Goal: Communication & Community: Participate in discussion

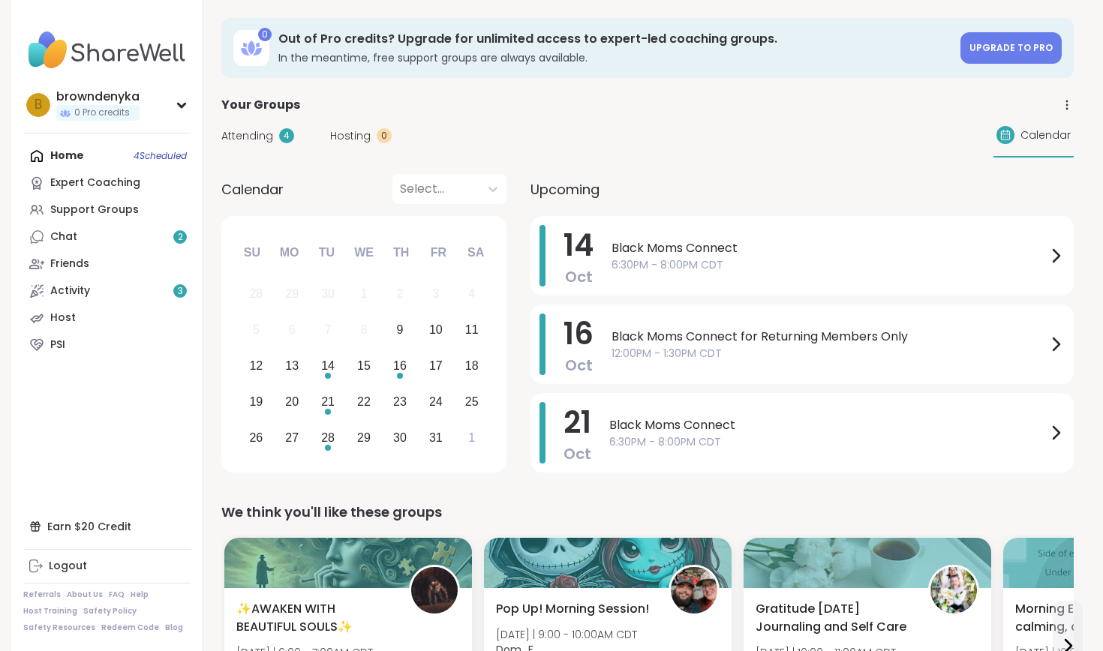
click at [62, 154] on div "Home 4 Scheduled Expert Coaching Support Groups Chat 2 Friends Activity 3 Host …" at bounding box center [106, 251] width 167 height 216
click at [80, 207] on div "Support Groups" at bounding box center [94, 210] width 89 height 15
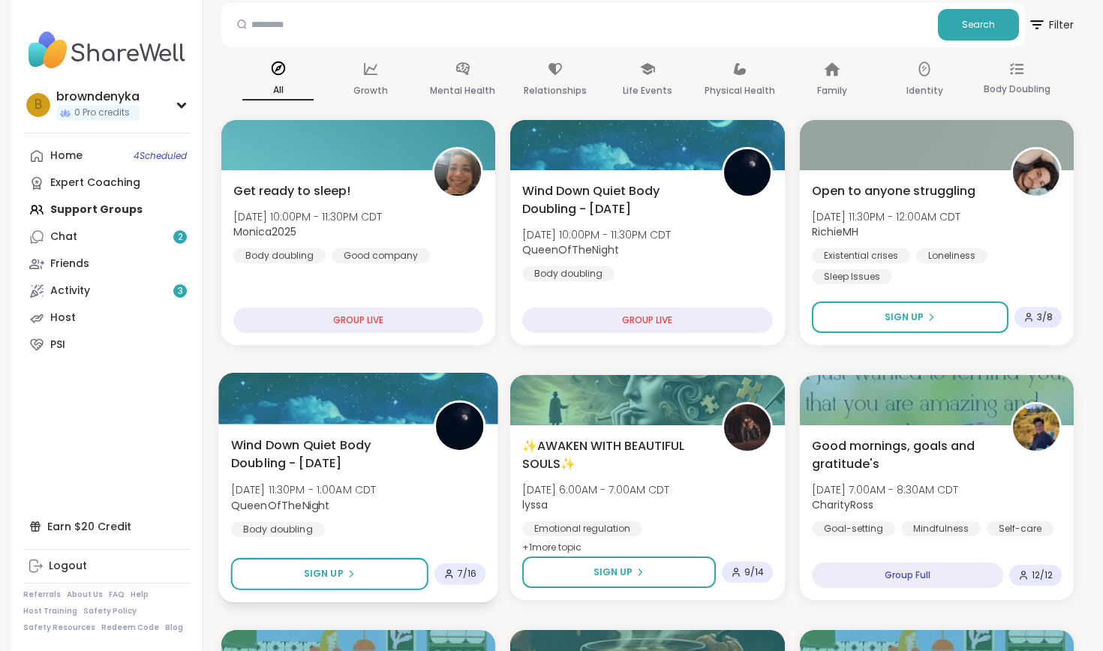
scroll to position [78, 0]
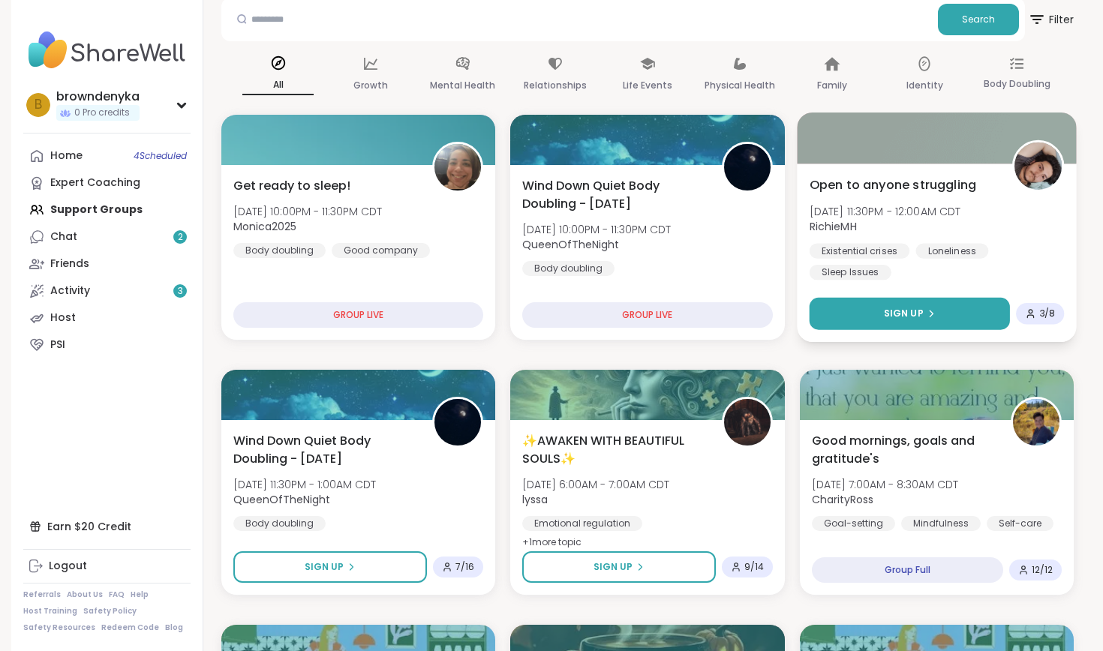
click at [885, 310] on button "Sign Up" at bounding box center [909, 314] width 201 height 32
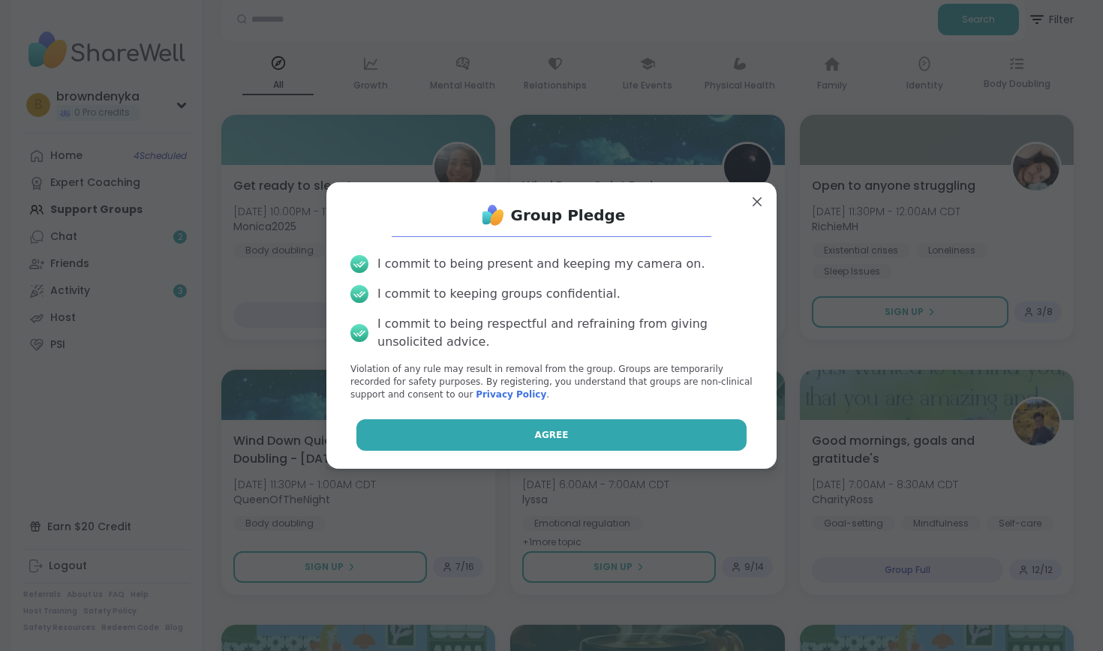
click at [646, 432] on button "Agree" at bounding box center [551, 436] width 391 height 32
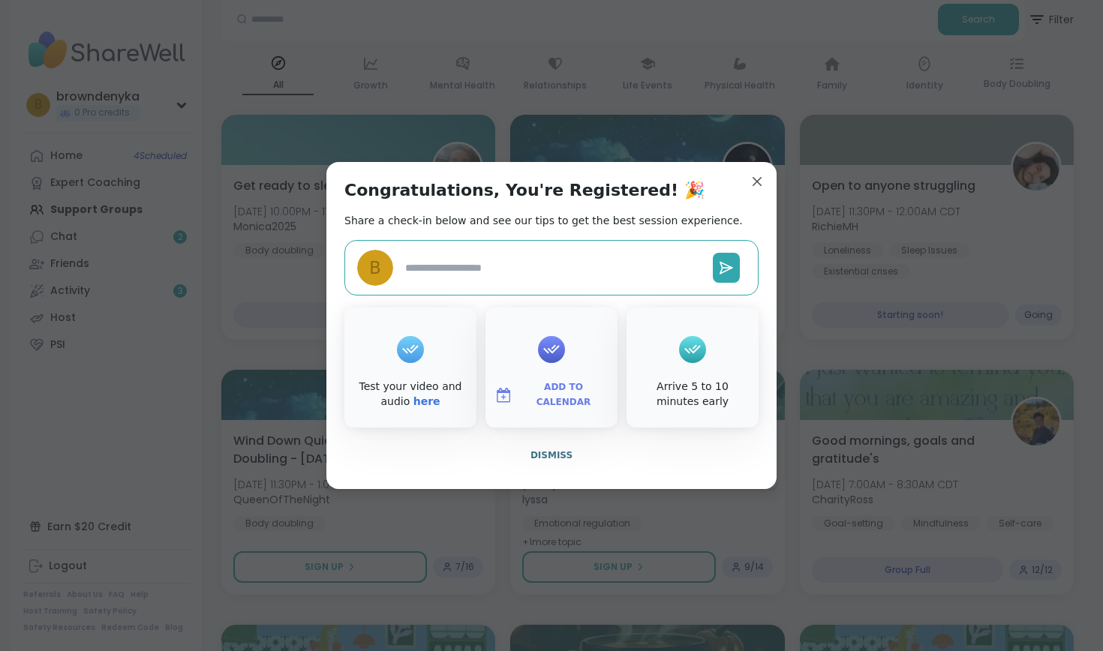
type textarea "*"
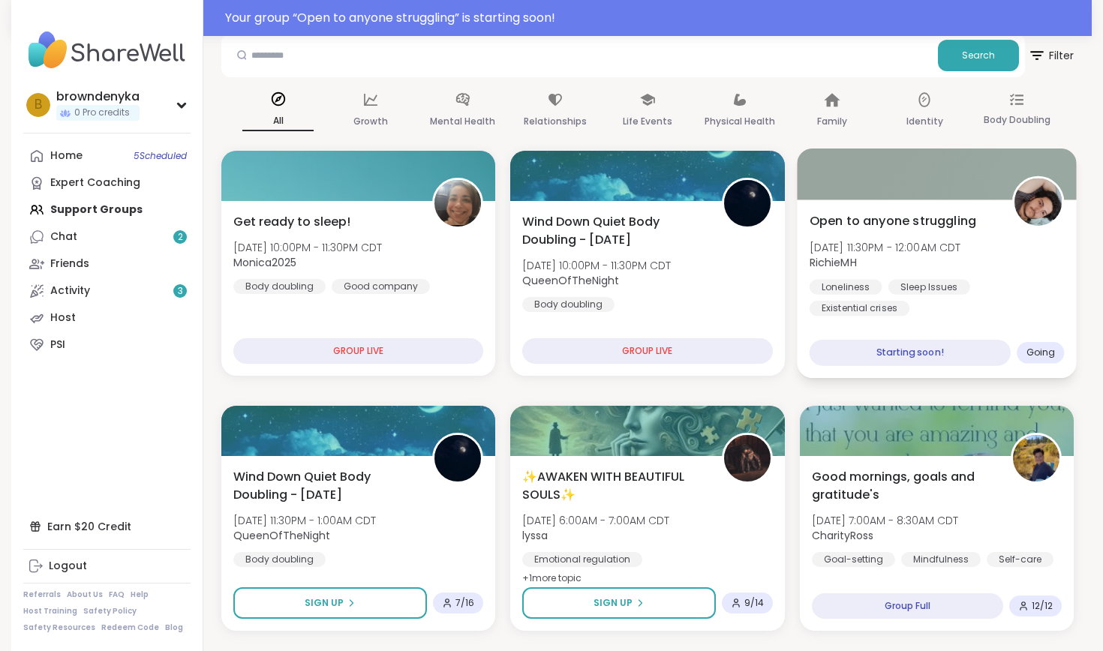
click at [940, 323] on div "Open to anyone struggling [DATE] 11:30PM - 12:00AM CDT RichieMH Loneliness Slee…" at bounding box center [937, 289] width 280 height 179
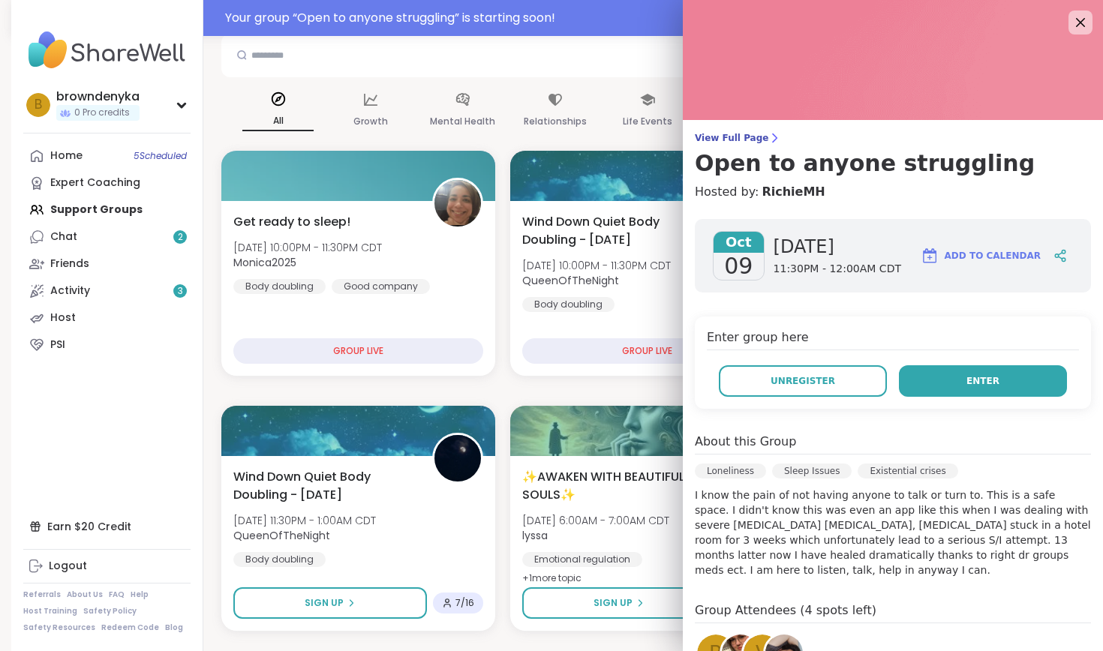
click at [949, 387] on button "Enter" at bounding box center [983, 381] width 168 height 32
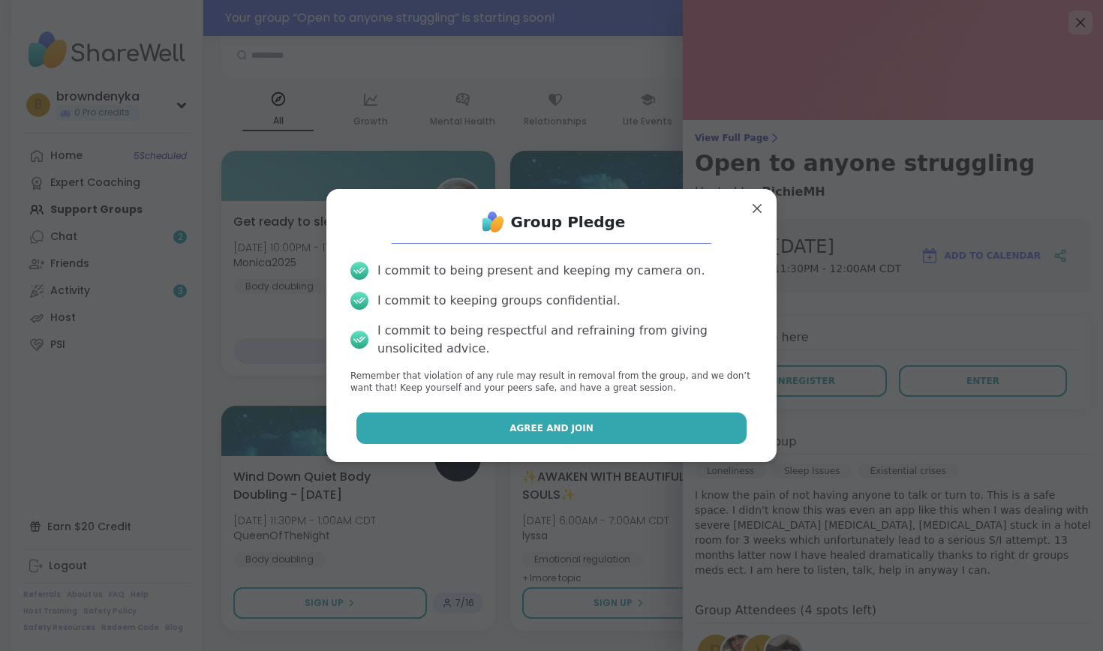
click at [564, 425] on span "Agree and Join" at bounding box center [552, 429] width 84 height 14
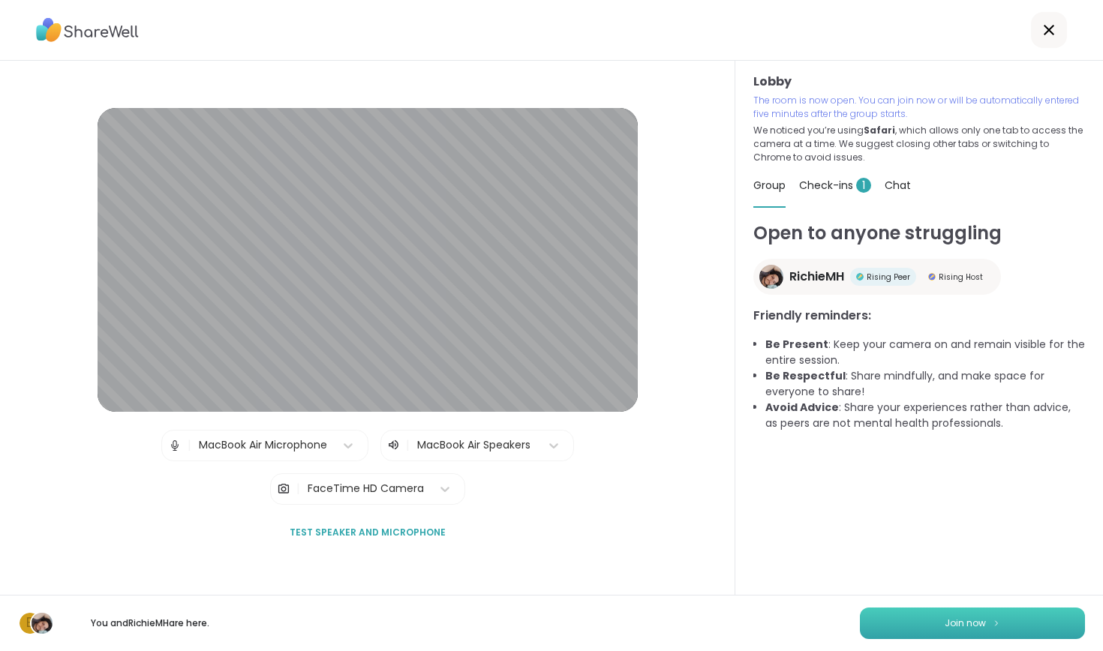
click at [950, 627] on span "Join now" at bounding box center [965, 624] width 41 height 14
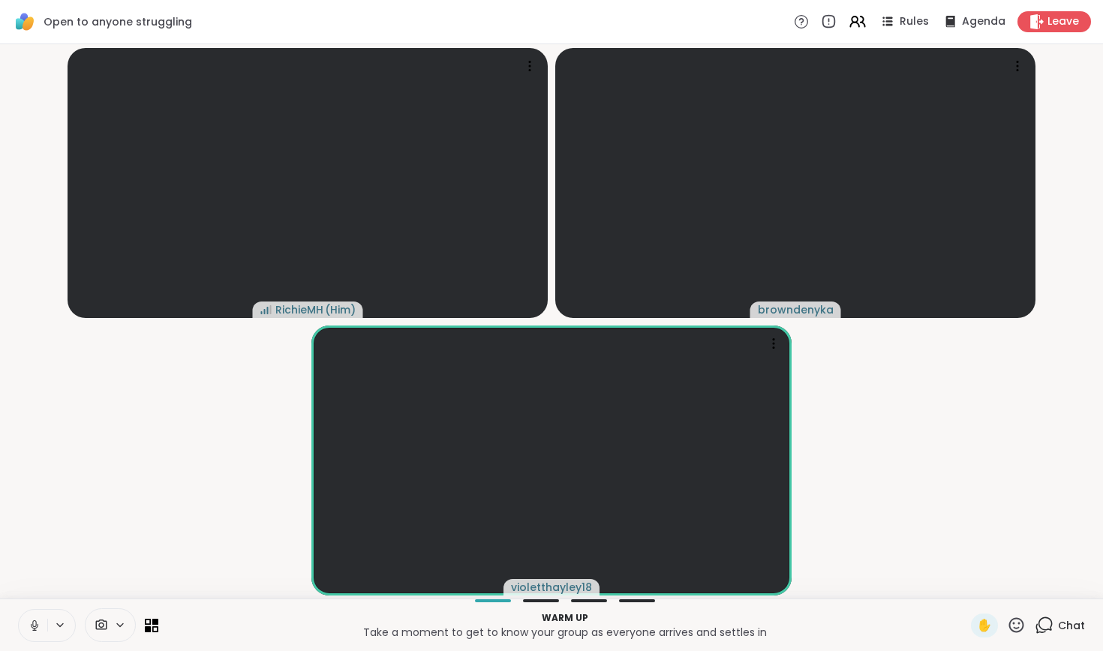
click at [43, 627] on button at bounding box center [33, 626] width 29 height 32
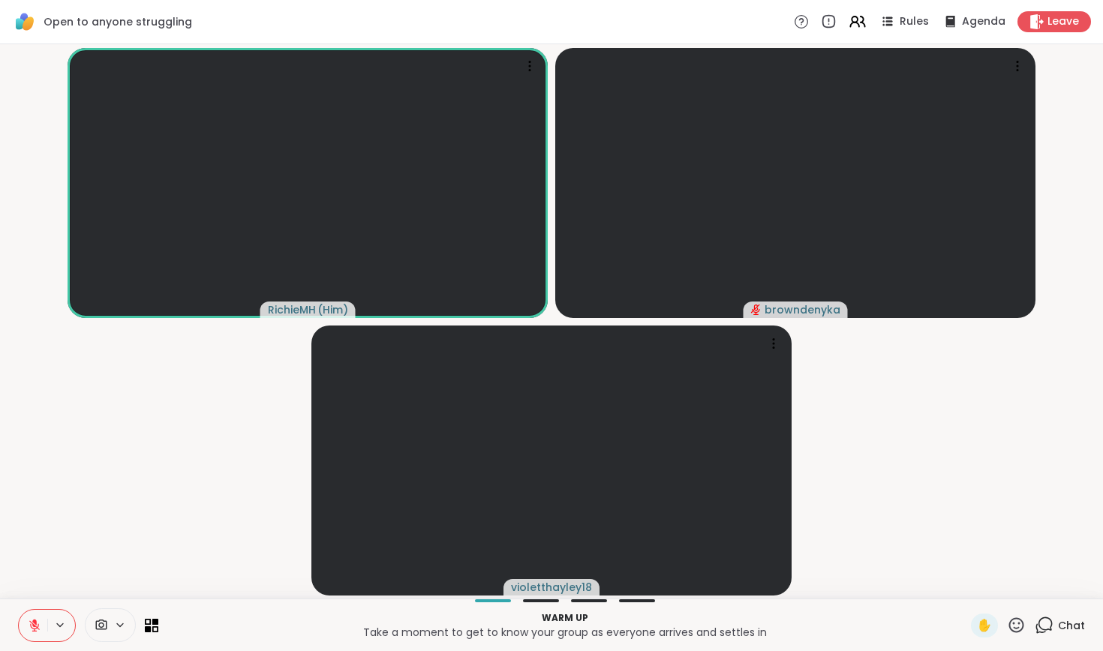
click at [1044, 630] on icon at bounding box center [1044, 625] width 19 height 19
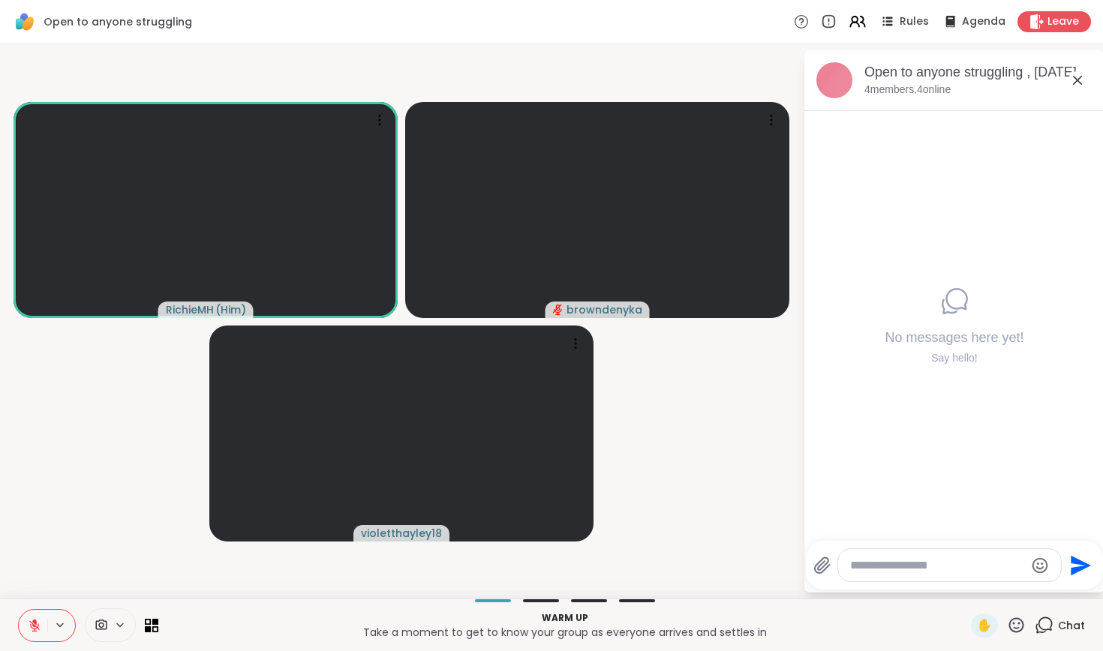
click at [979, 573] on div at bounding box center [949, 565] width 223 height 32
click at [976, 567] on textarea "Type your message" at bounding box center [937, 565] width 175 height 15
type textarea "**********"
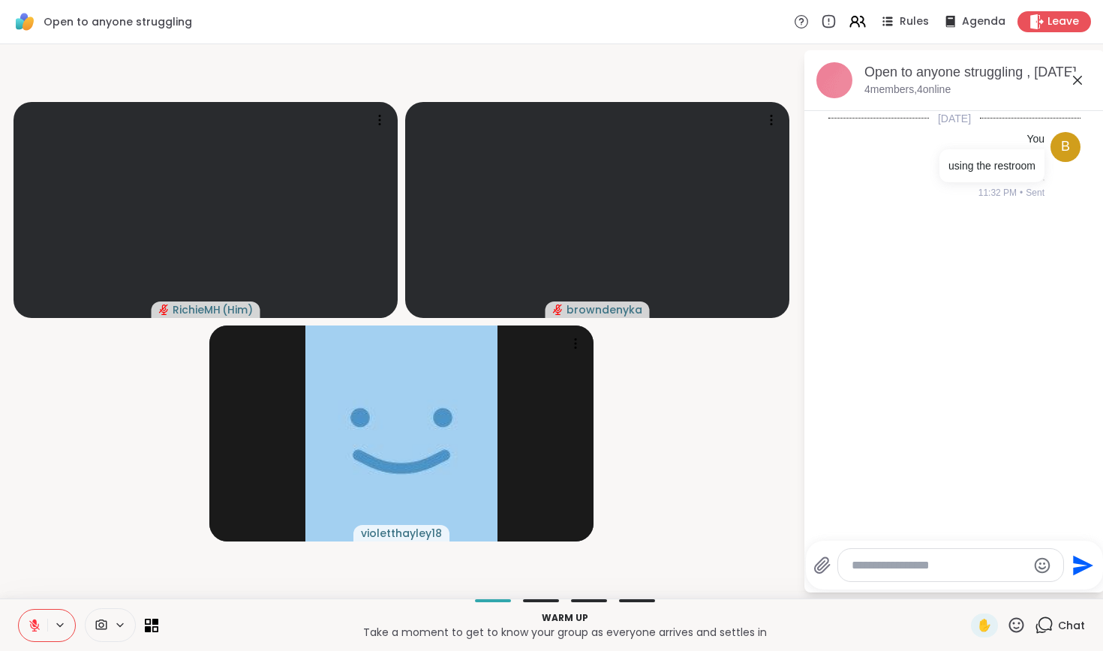
click at [30, 622] on icon at bounding box center [35, 626] width 14 height 14
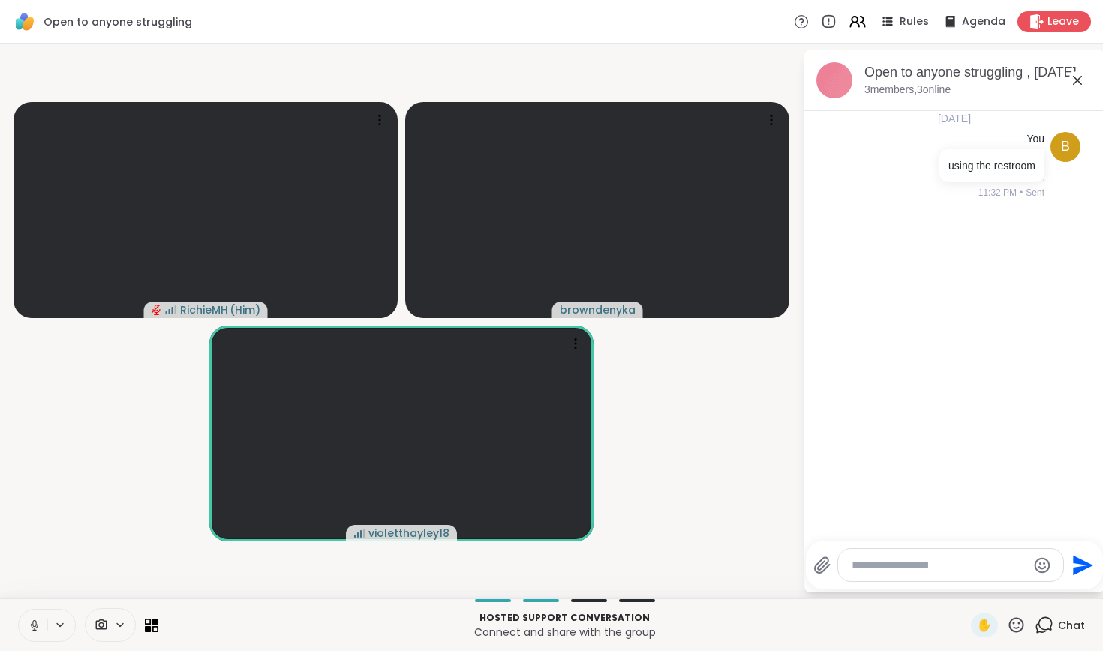
click at [40, 628] on icon at bounding box center [35, 626] width 14 height 14
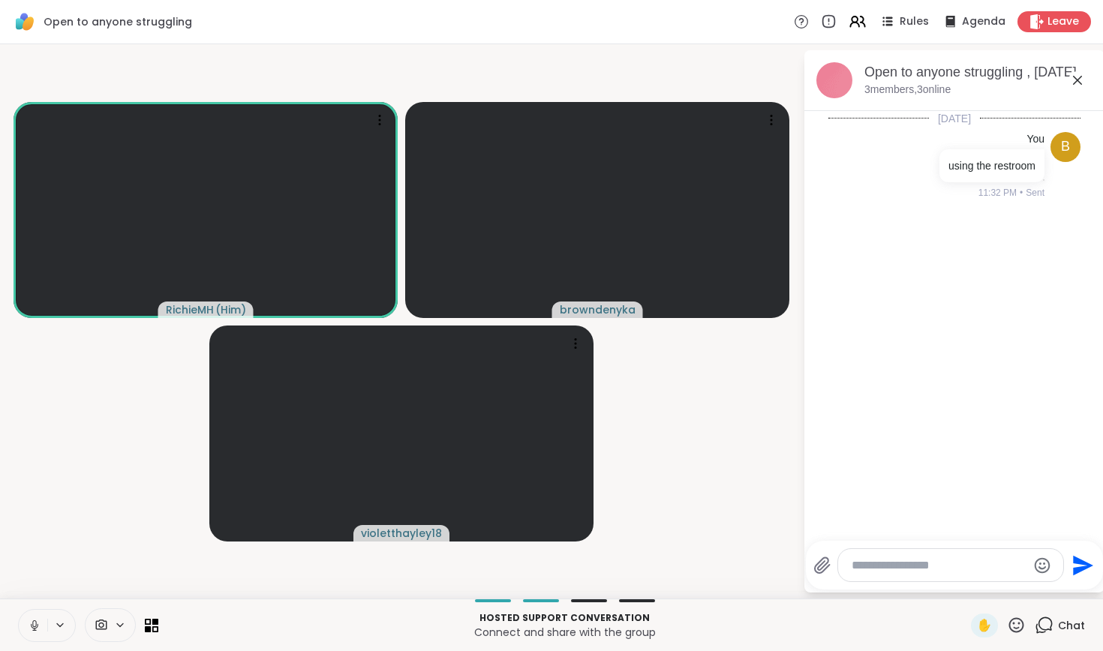
click at [26, 622] on button at bounding box center [33, 626] width 29 height 32
click at [33, 622] on icon at bounding box center [34, 622] width 5 height 6
click at [36, 630] on icon at bounding box center [35, 626] width 14 height 14
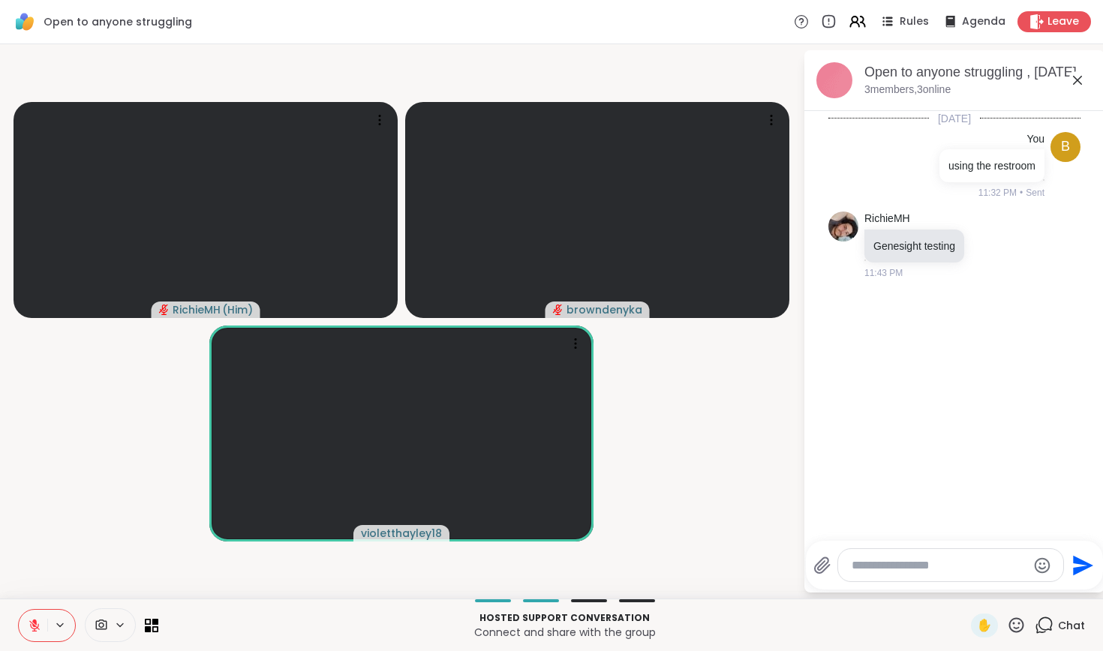
click at [25, 628] on button at bounding box center [33, 626] width 29 height 32
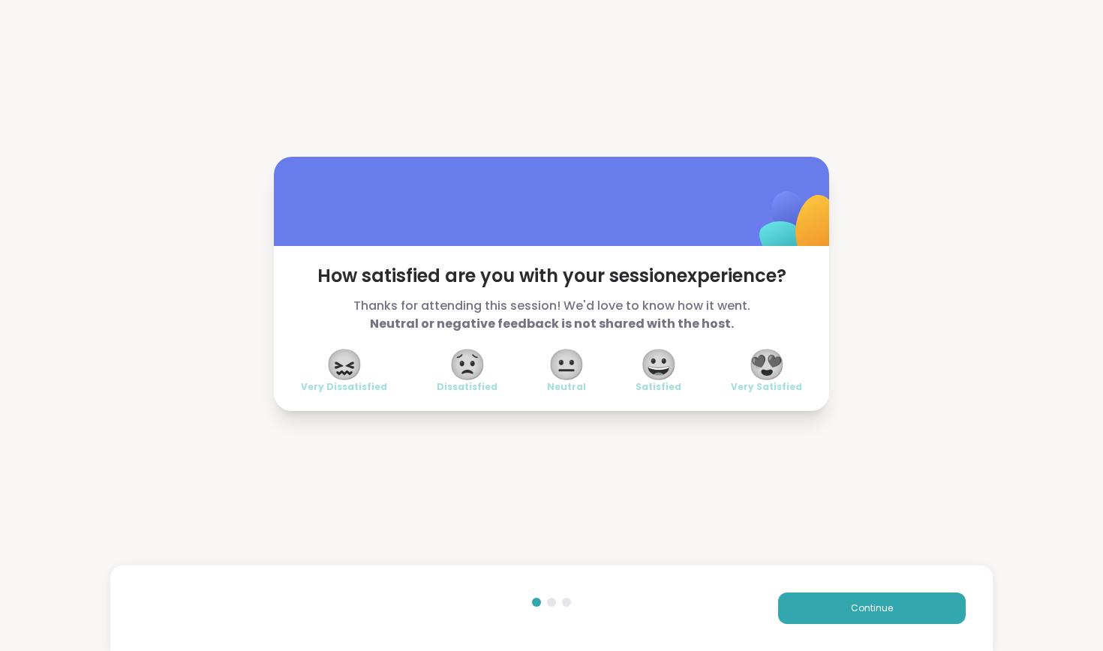
click at [654, 365] on span "😀" at bounding box center [659, 364] width 38 height 27
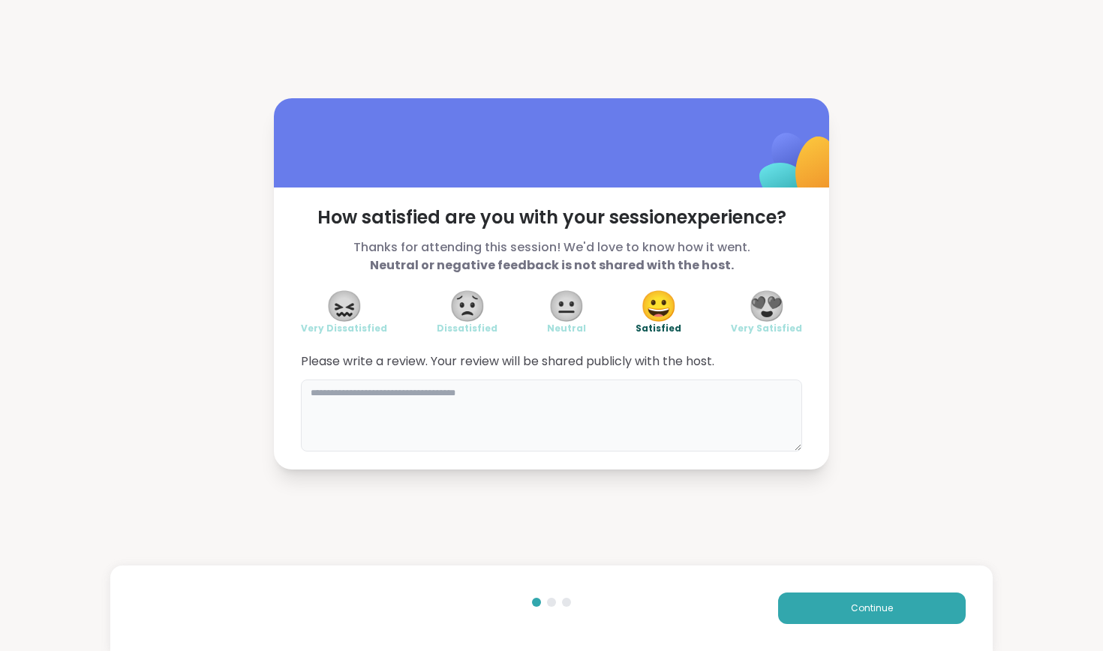
click at [609, 416] on textarea at bounding box center [551, 416] width 501 height 72
type textarea "**********"
click at [885, 606] on span "Continue" at bounding box center [872, 609] width 42 height 14
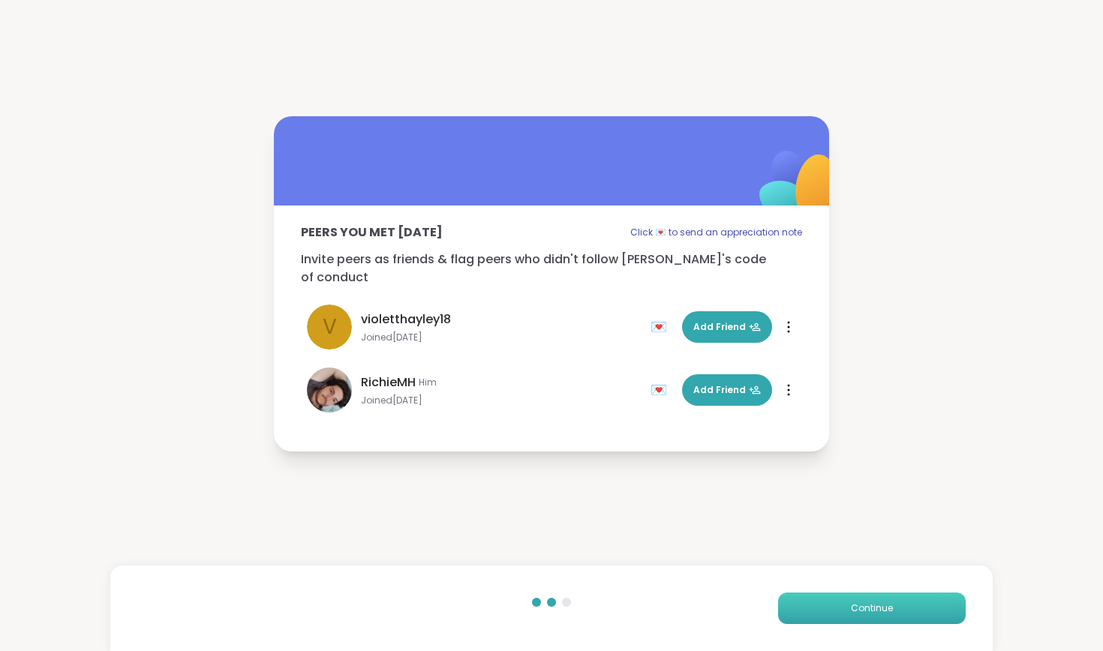
click at [885, 606] on span "Continue" at bounding box center [872, 609] width 42 height 14
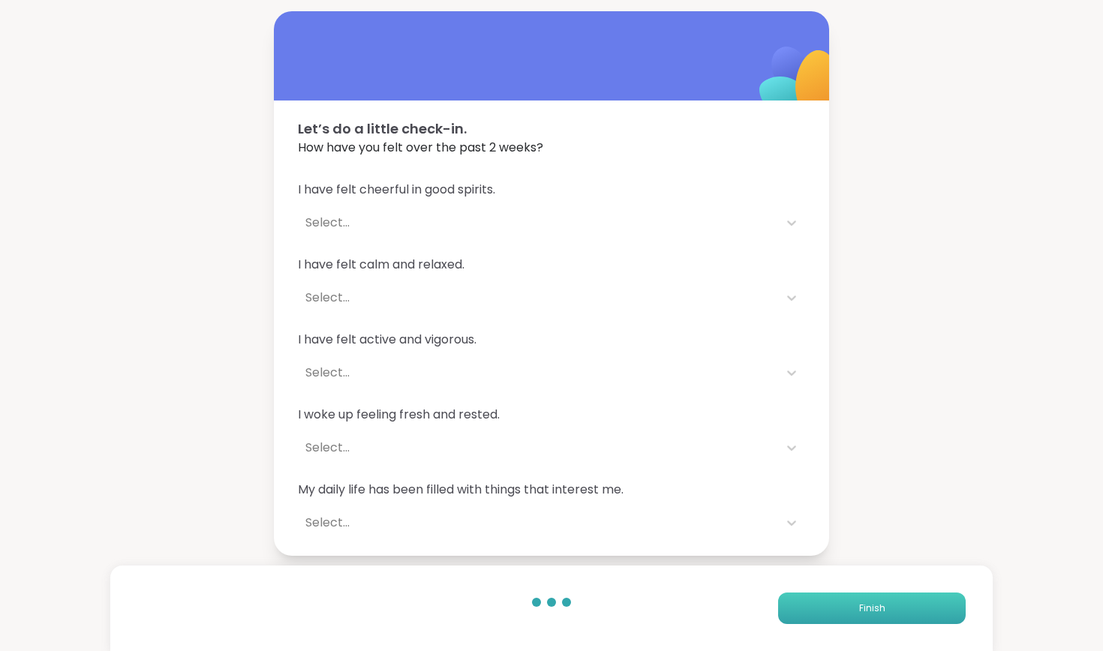
click at [885, 606] on button "Finish" at bounding box center [872, 609] width 188 height 32
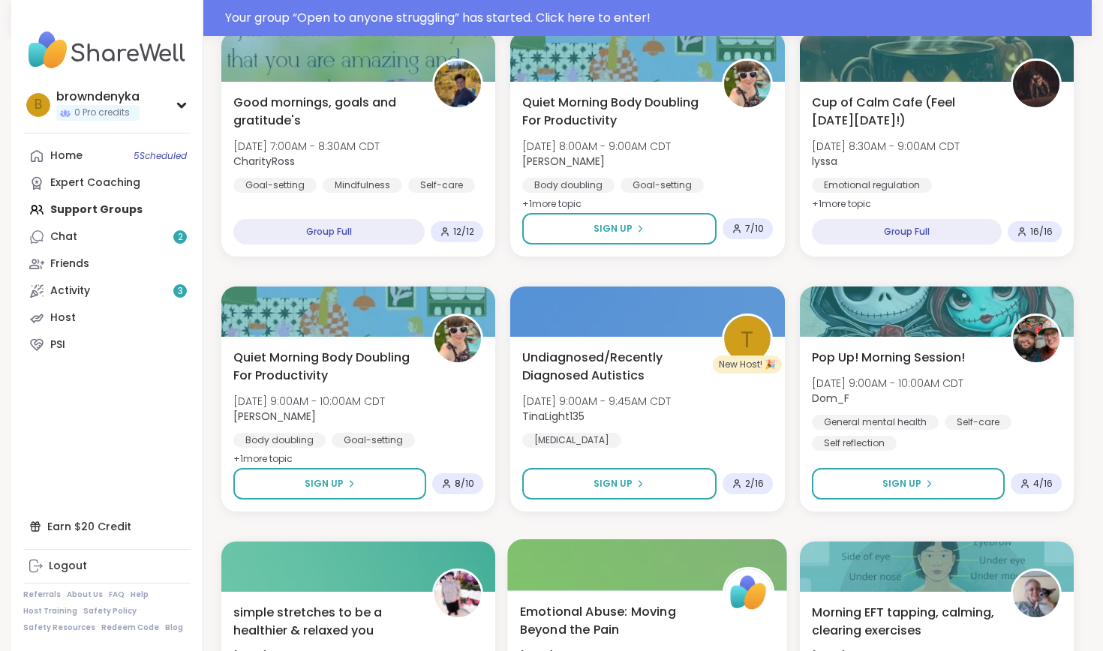
scroll to position [459, 0]
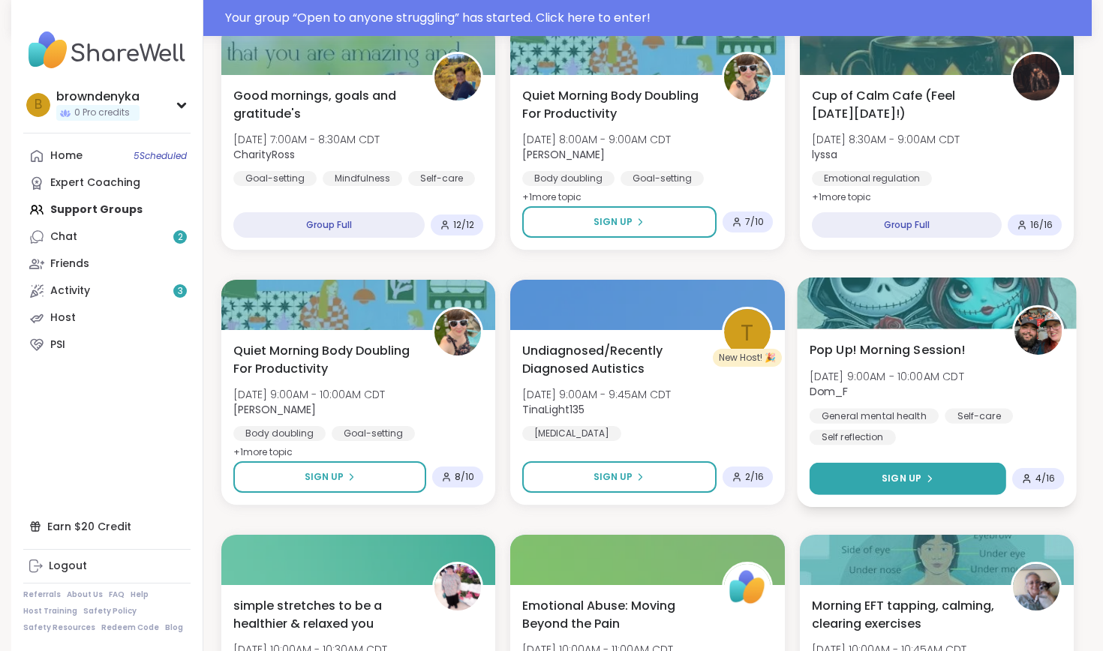
click at [915, 481] on span "Sign Up" at bounding box center [902, 479] width 40 height 14
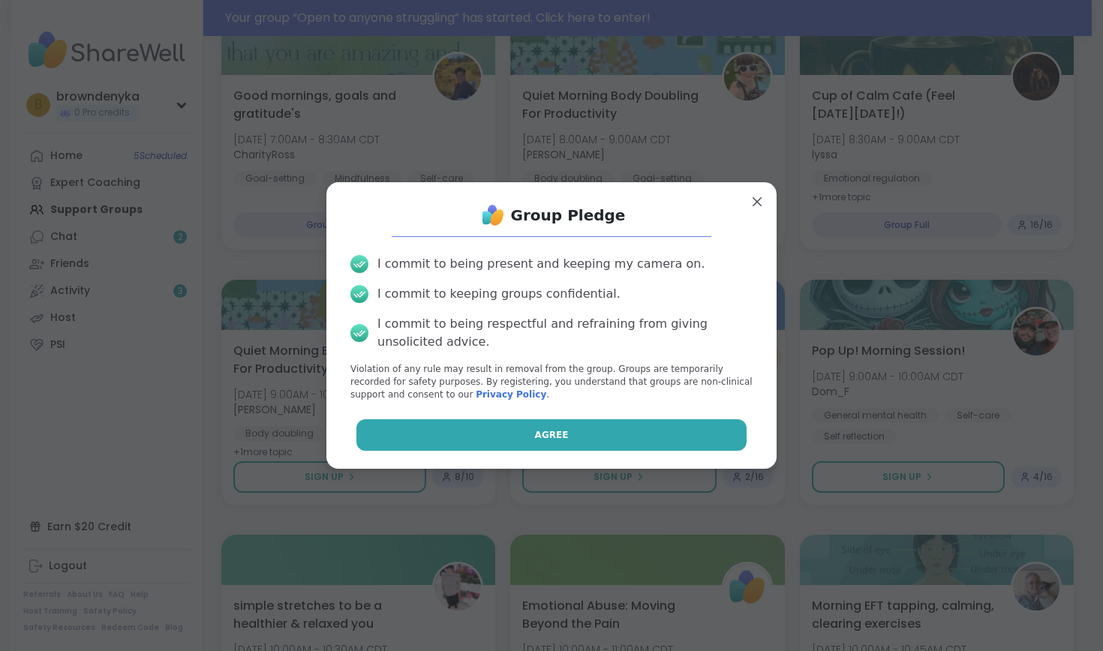
click at [657, 429] on button "Agree" at bounding box center [551, 436] width 391 height 32
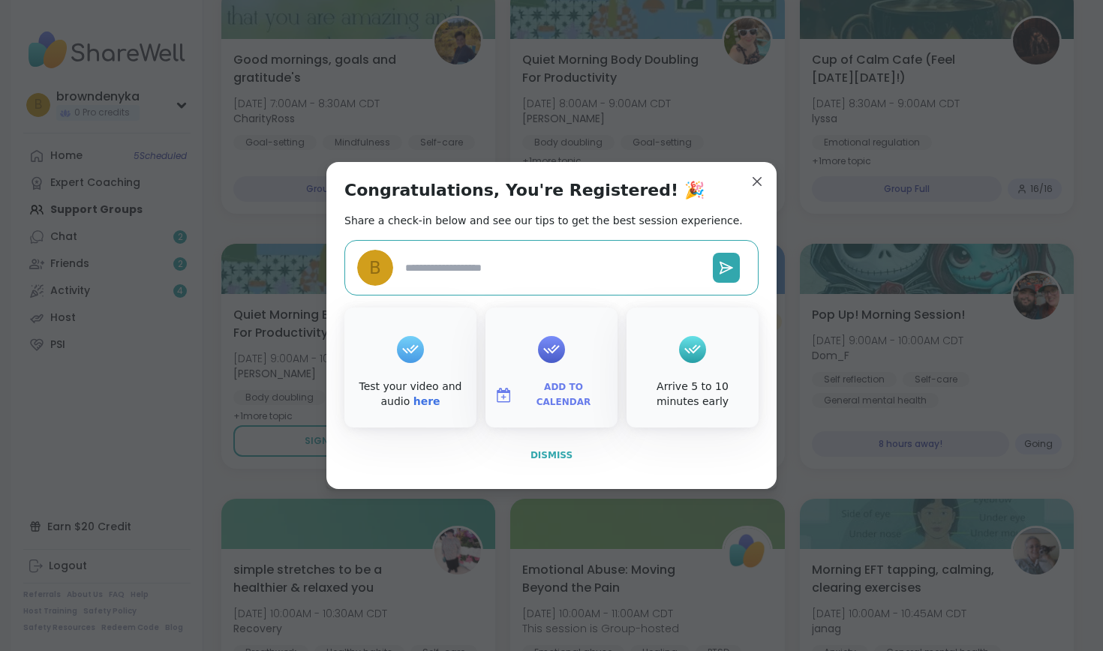
click at [556, 457] on span "Dismiss" at bounding box center [552, 455] width 42 height 11
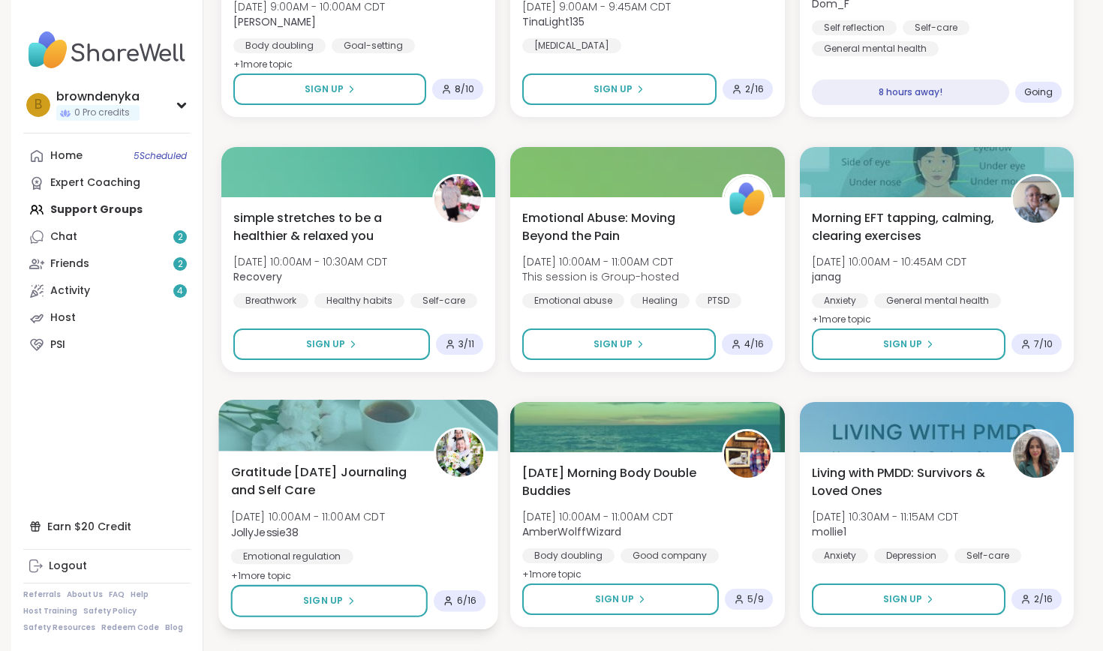
scroll to position [825, 0]
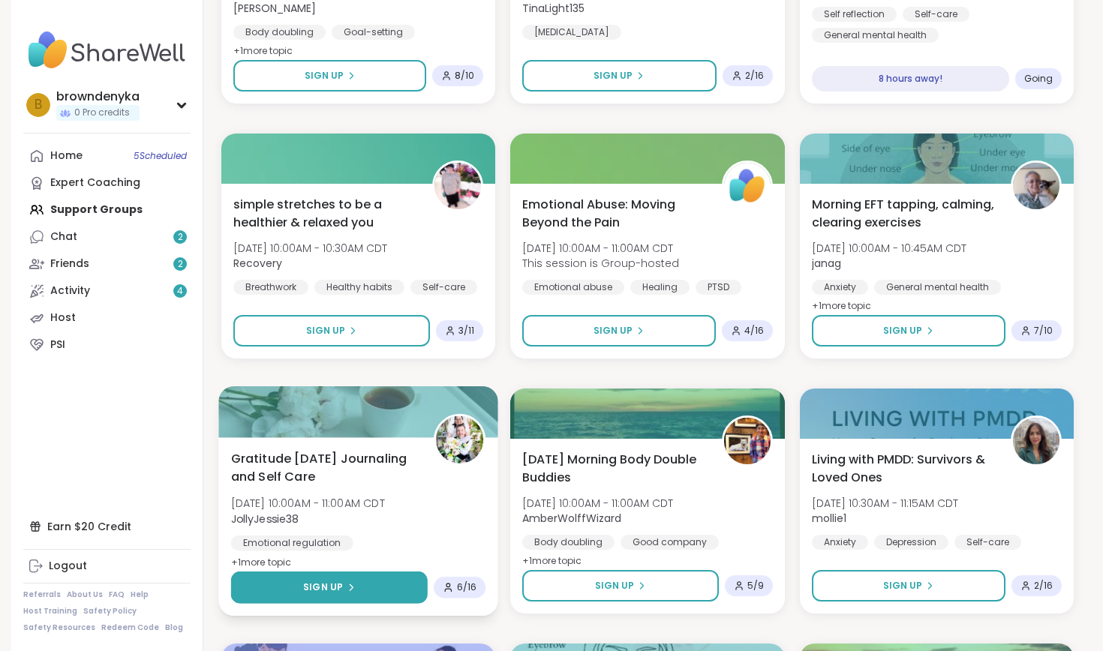
click at [332, 584] on span "Sign Up" at bounding box center [323, 588] width 40 height 14
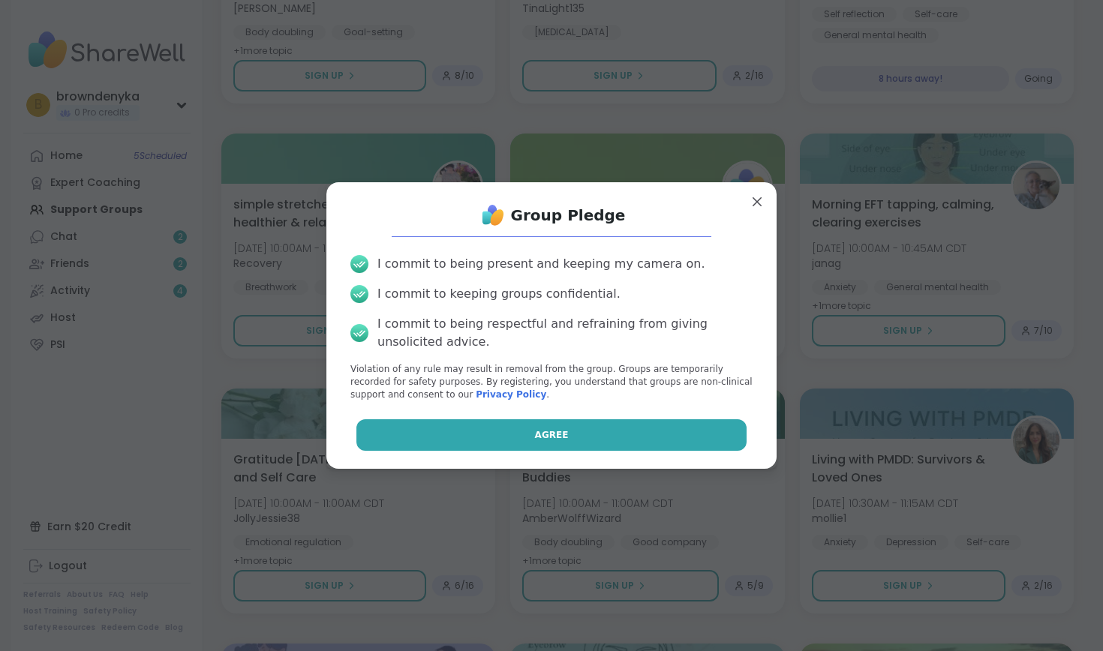
click at [439, 429] on button "Agree" at bounding box center [551, 436] width 391 height 32
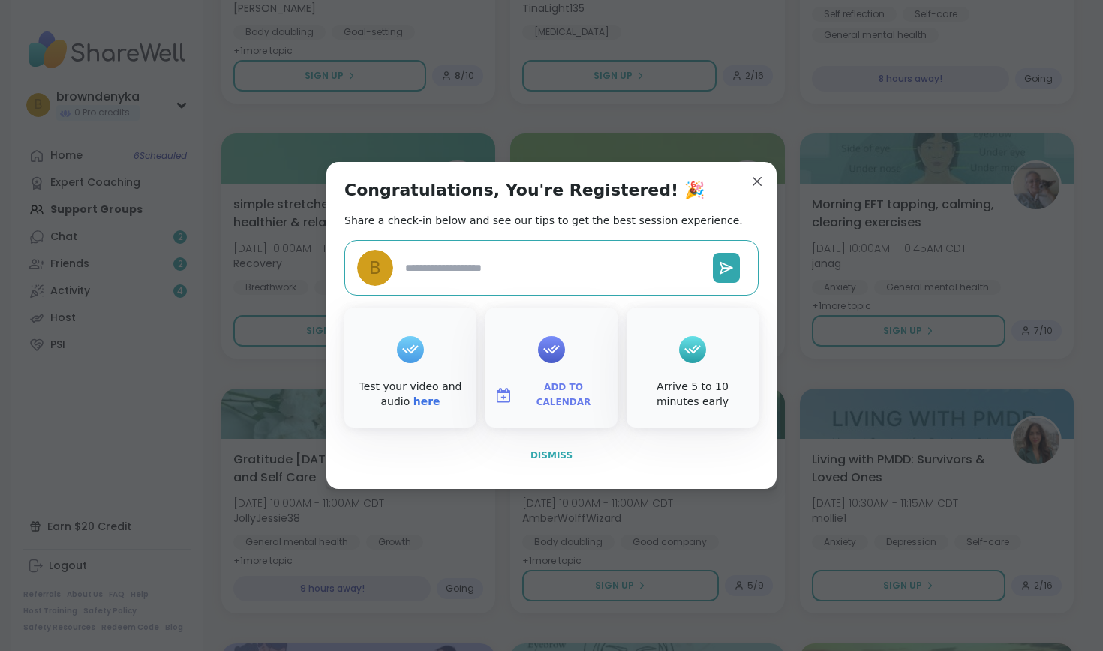
click at [548, 453] on span "Dismiss" at bounding box center [552, 455] width 42 height 11
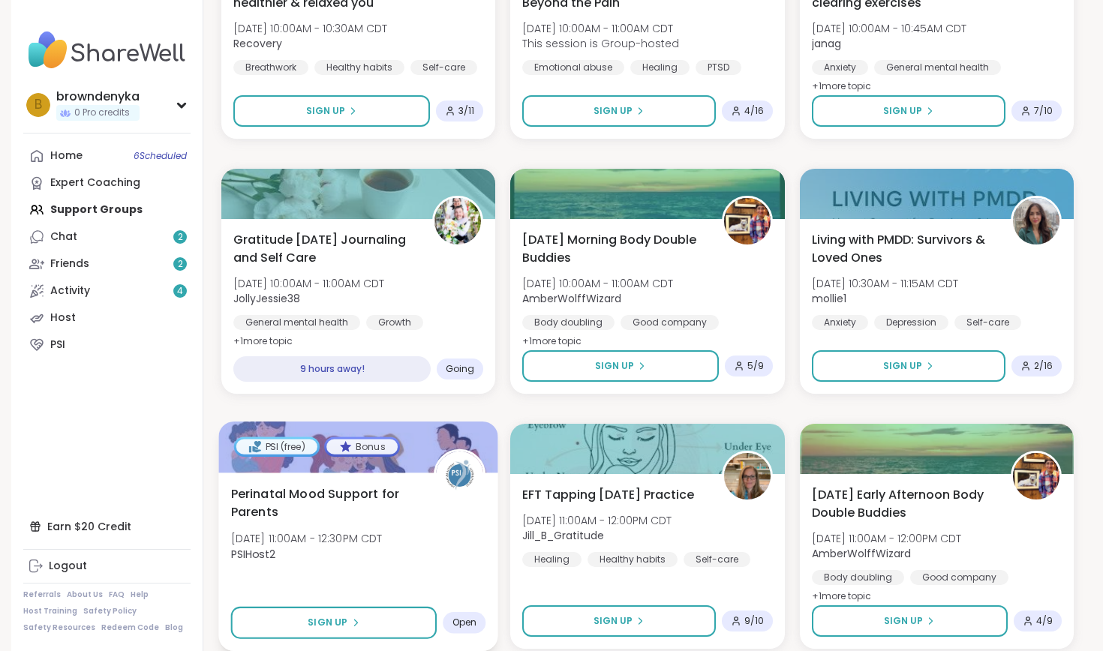
scroll to position [1066, 0]
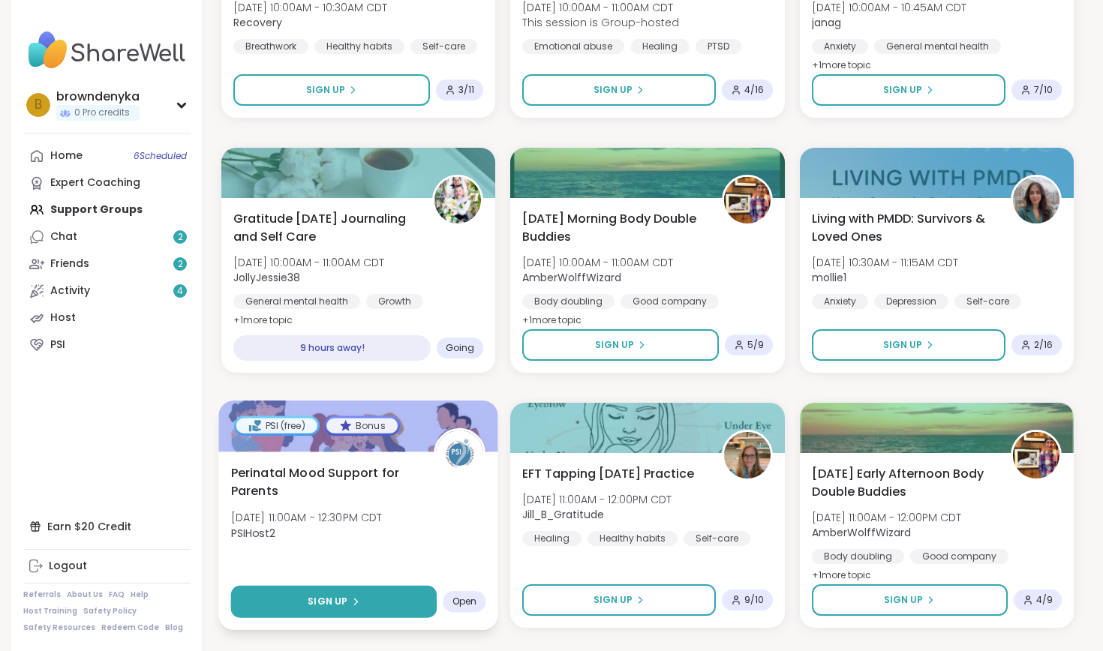
click at [347, 603] on div "Sign Up" at bounding box center [334, 602] width 52 height 14
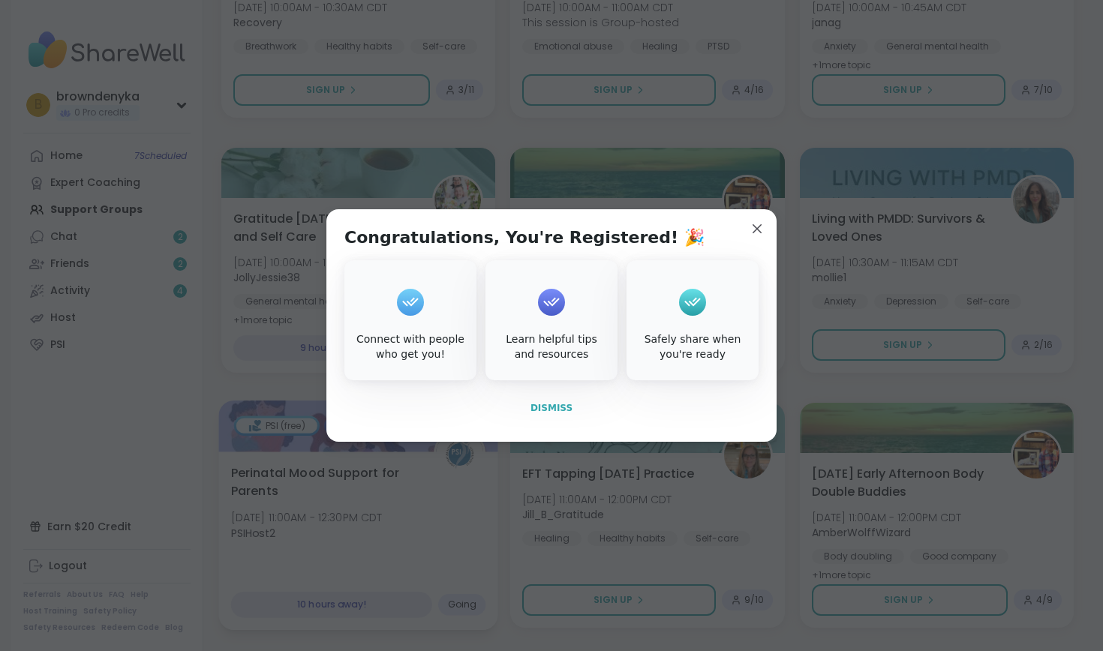
click at [551, 409] on span "Dismiss" at bounding box center [552, 408] width 42 height 11
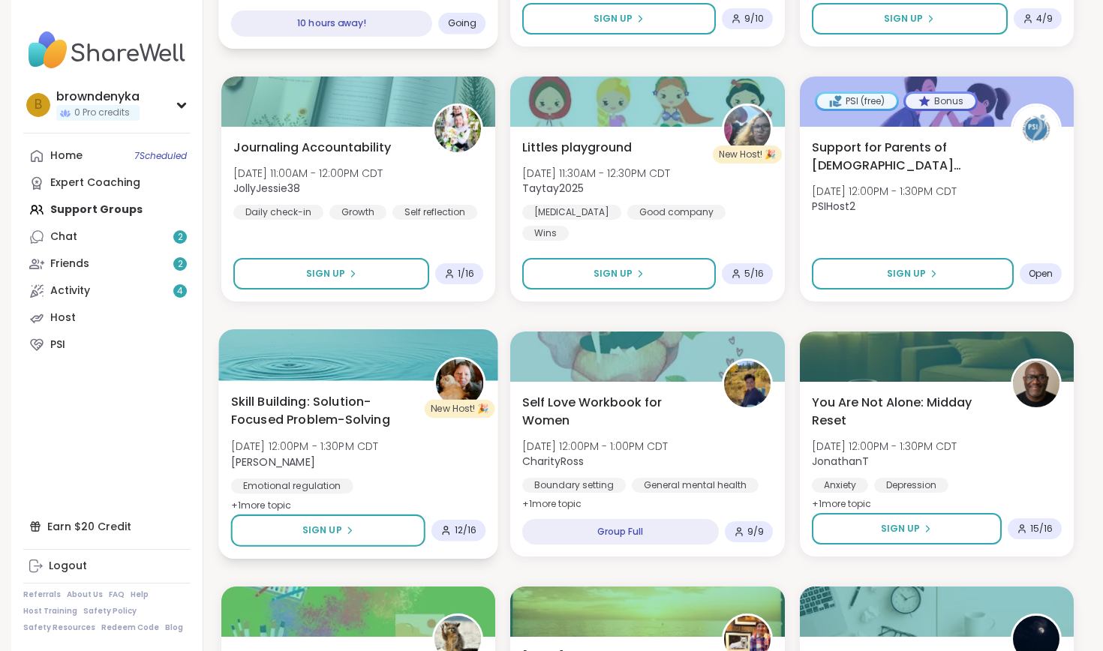
scroll to position [1650, 0]
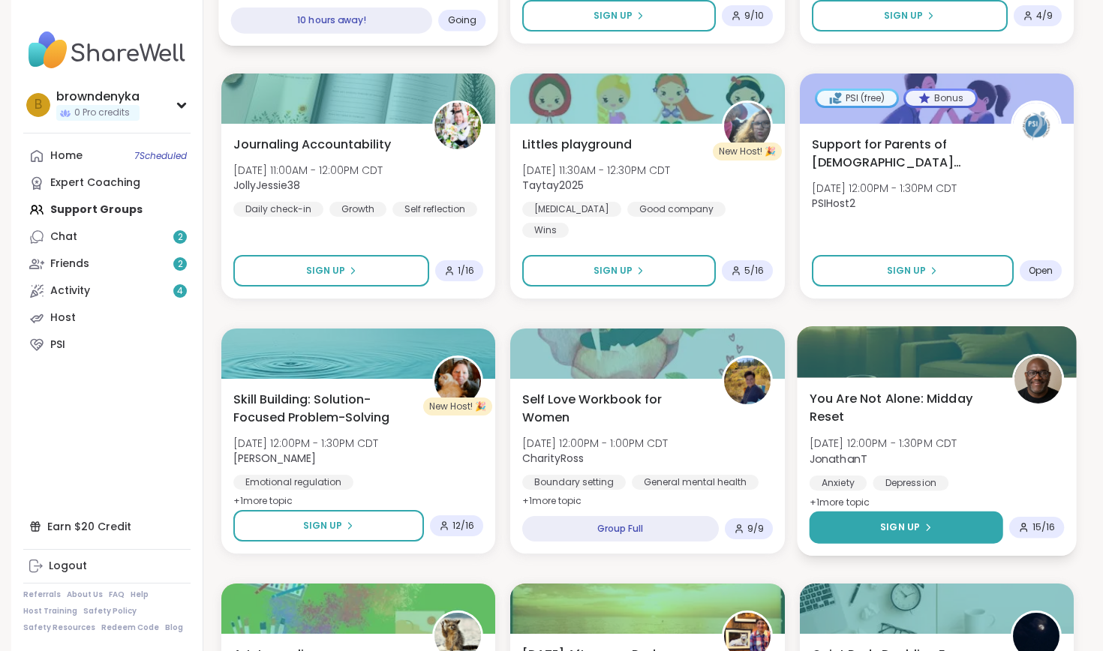
click at [875, 513] on button "Sign Up" at bounding box center [906, 528] width 194 height 32
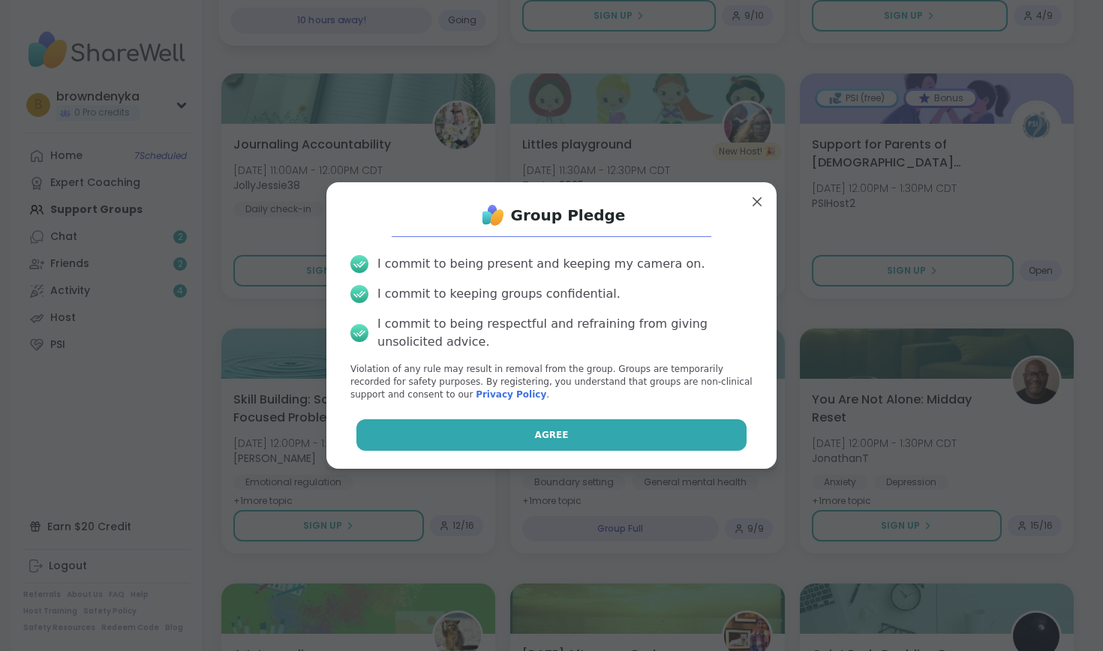
click at [509, 432] on button "Agree" at bounding box center [551, 436] width 391 height 32
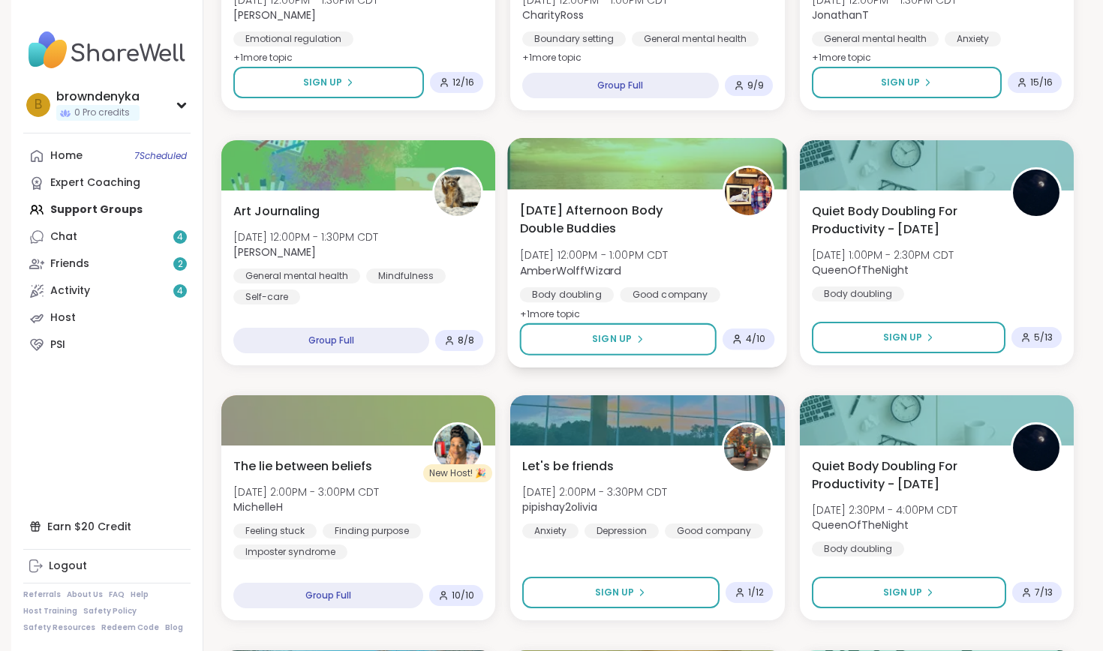
scroll to position [2109, 0]
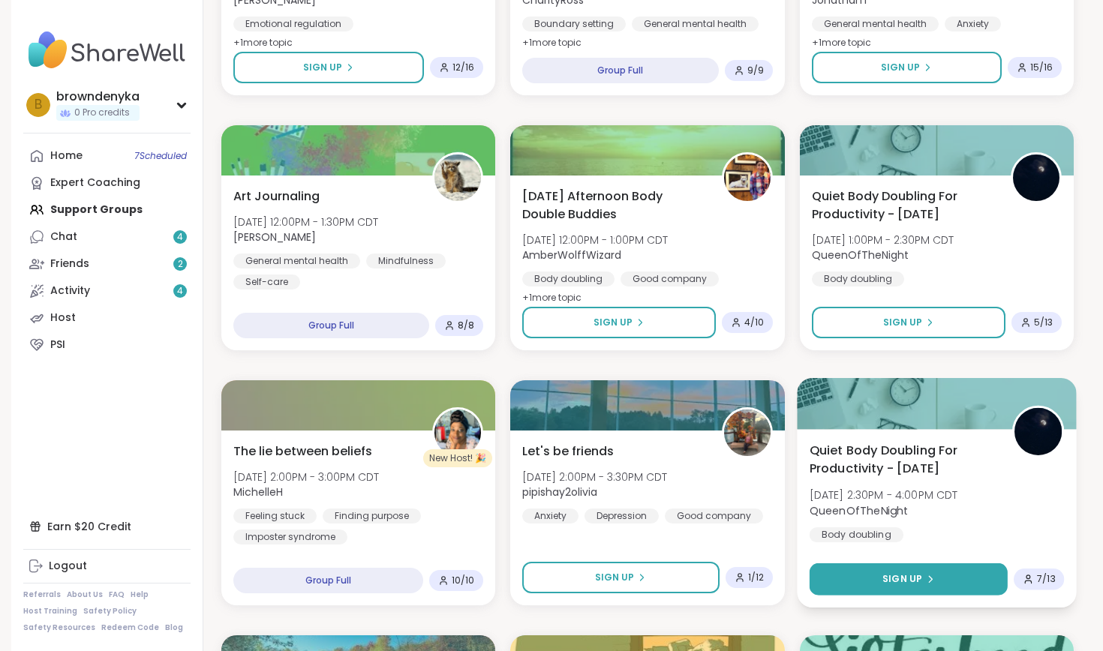
click at [882, 582] on button "Sign Up" at bounding box center [908, 580] width 199 height 32
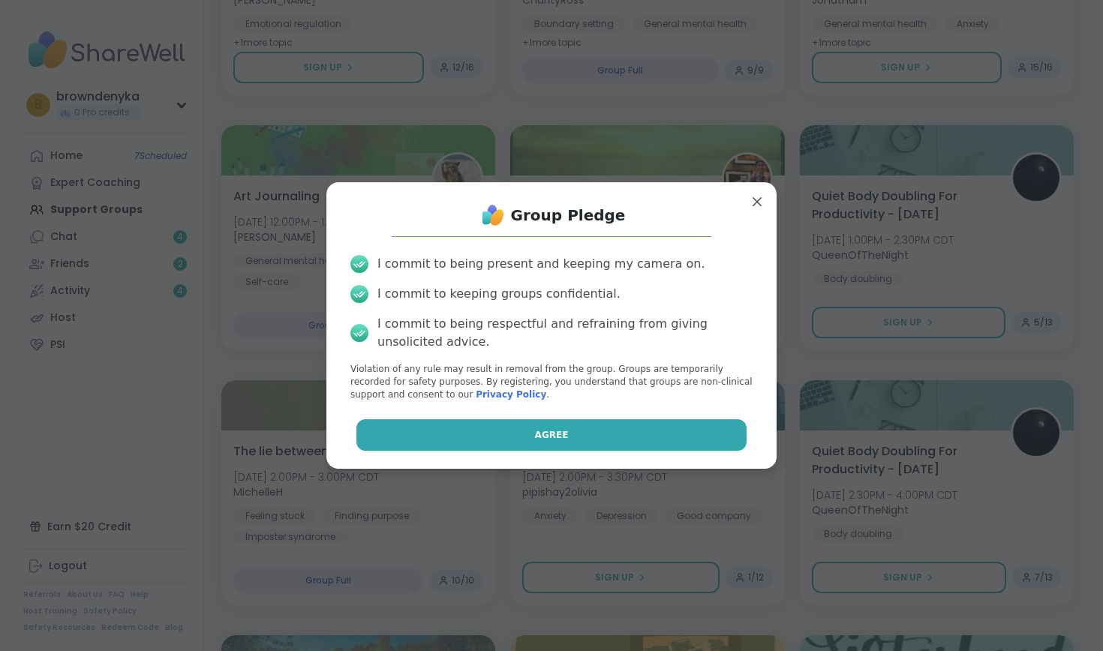
click at [613, 442] on button "Agree" at bounding box center [551, 436] width 391 height 32
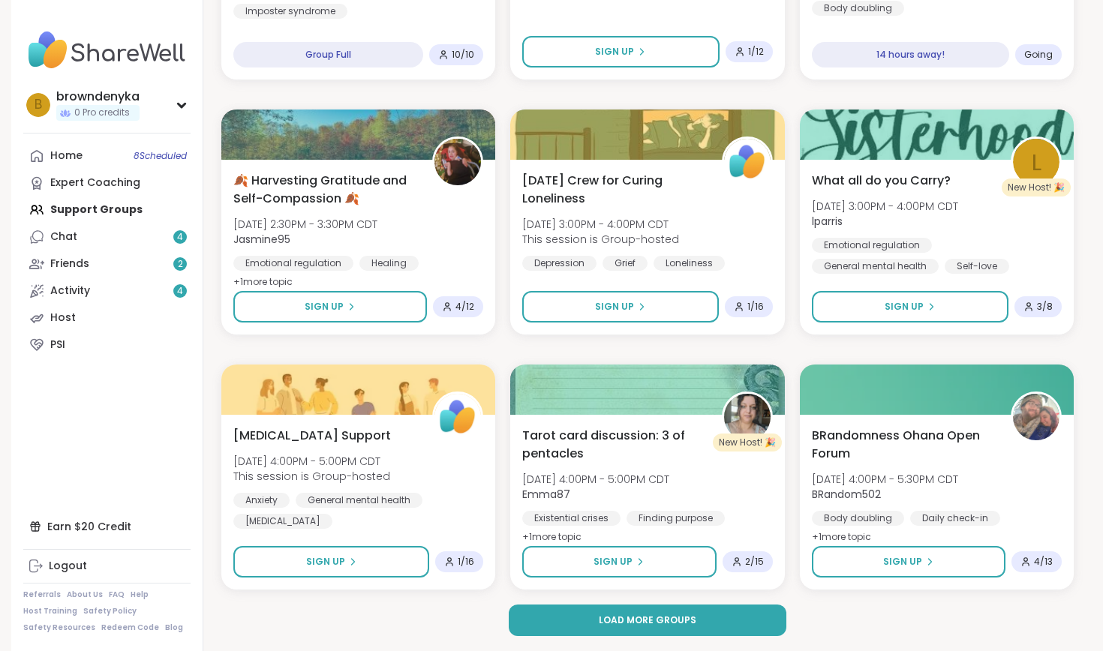
scroll to position [2634, 0]
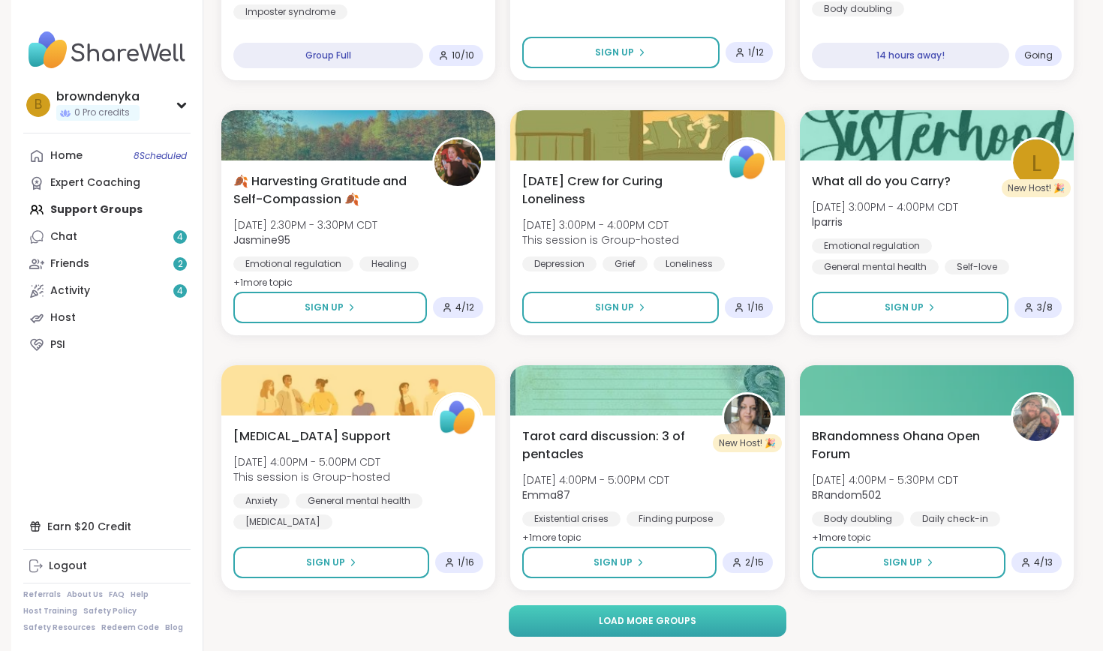
click at [695, 612] on button "Load more groups" at bounding box center [648, 622] width 278 height 32
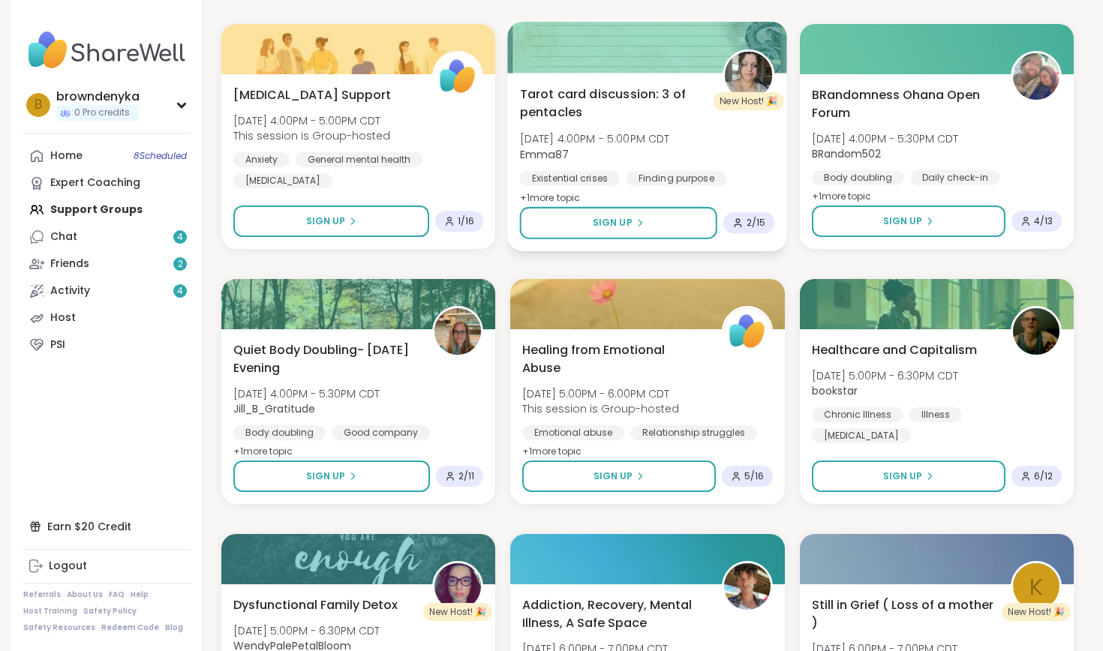
scroll to position [2976, 0]
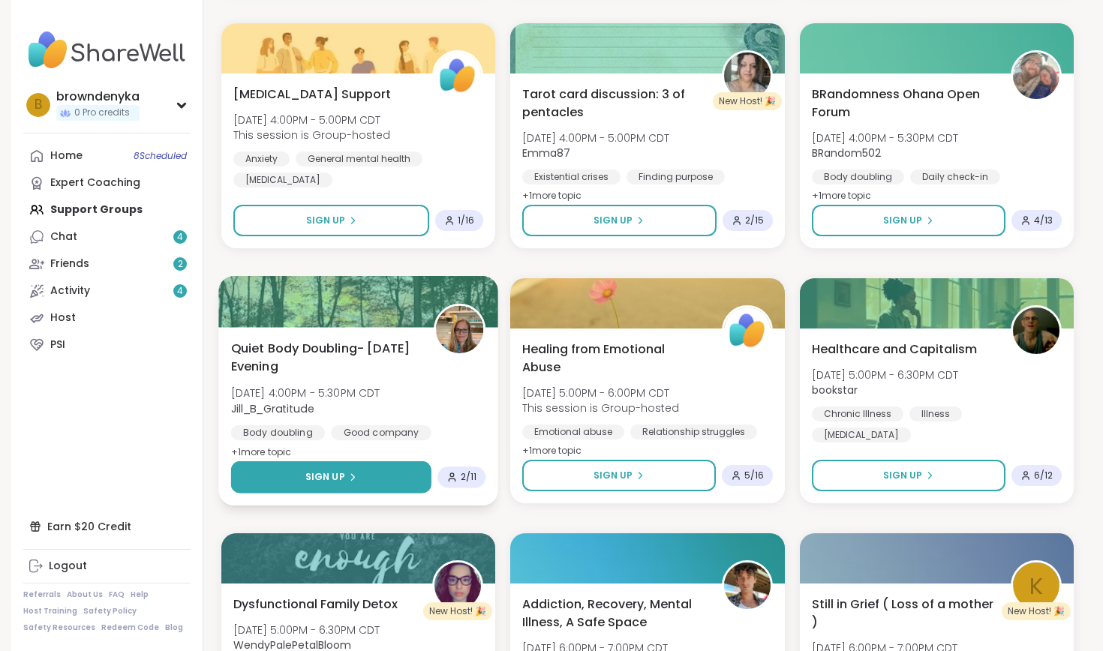
click at [388, 484] on button "Sign Up" at bounding box center [331, 478] width 201 height 32
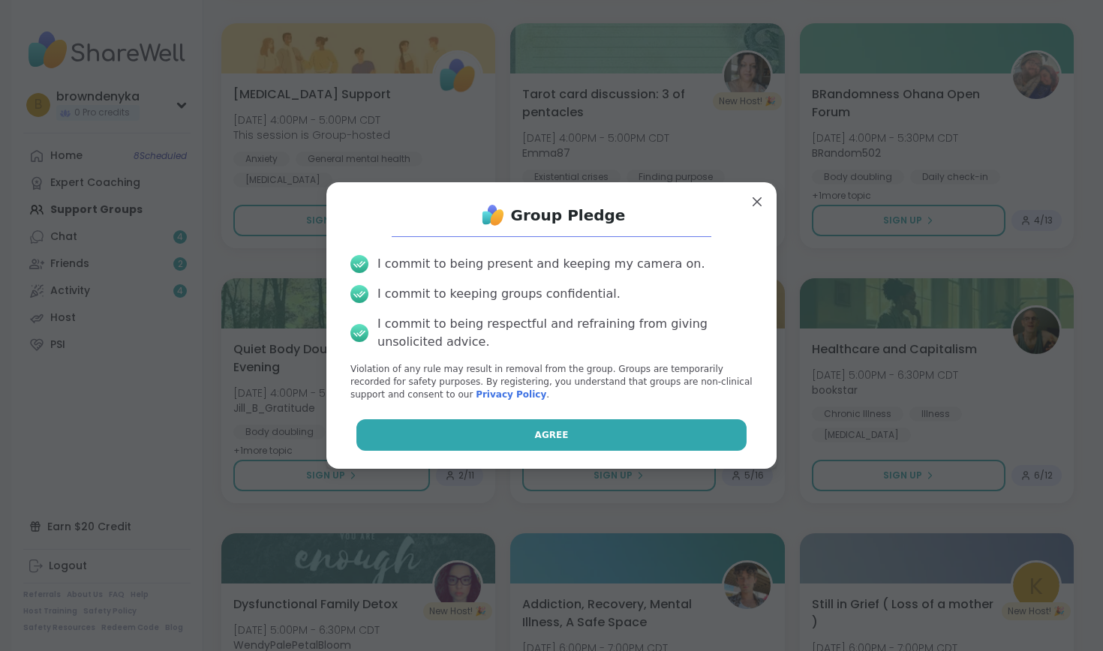
click at [480, 426] on button "Agree" at bounding box center [551, 436] width 391 height 32
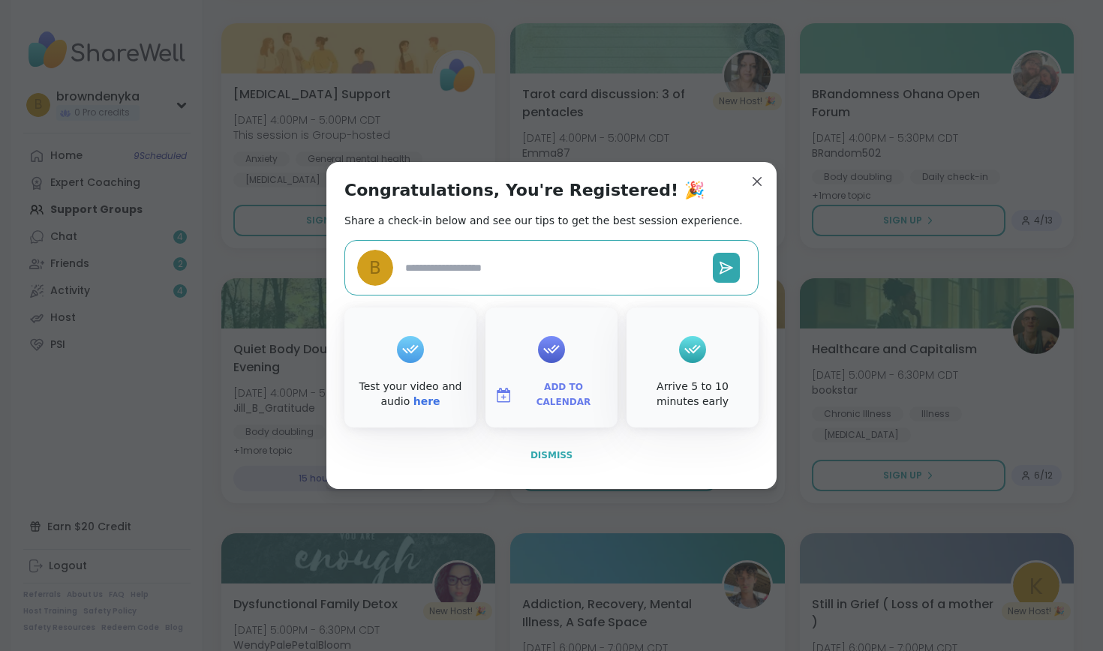
click at [556, 460] on span "Dismiss" at bounding box center [552, 455] width 42 height 11
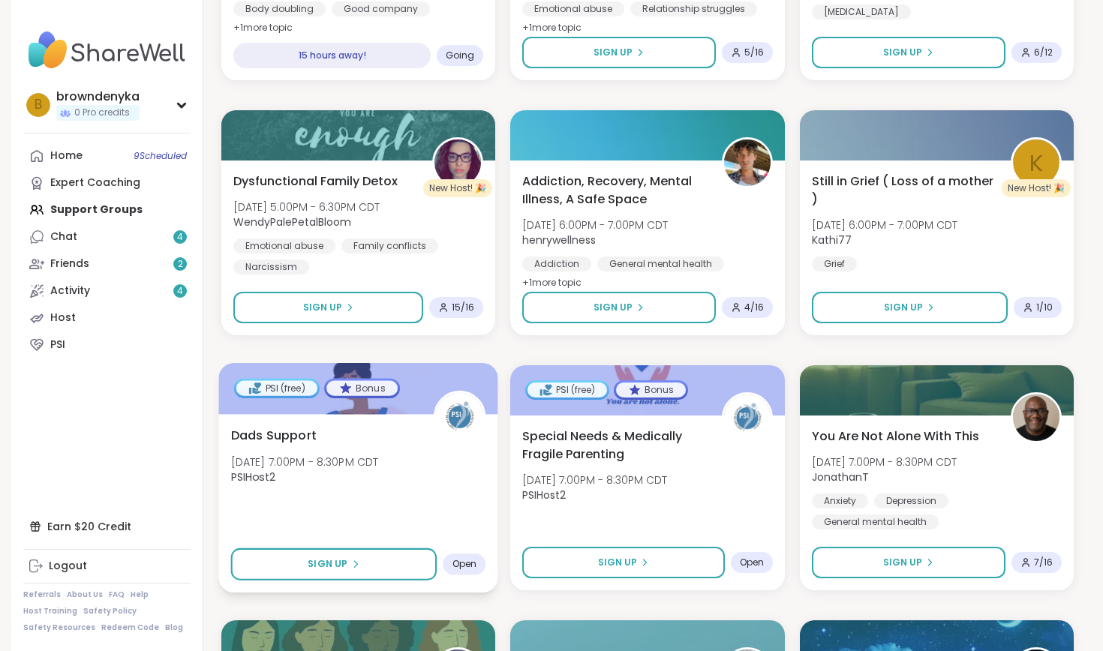
scroll to position [3400, 0]
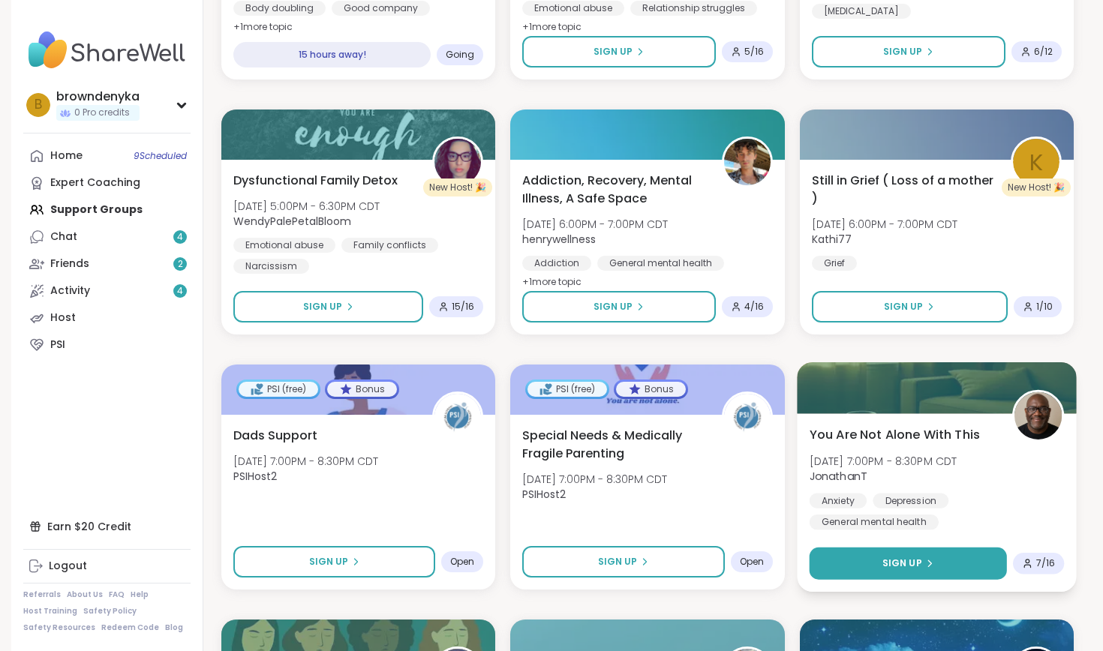
click at [850, 568] on button "Sign Up" at bounding box center [908, 564] width 198 height 32
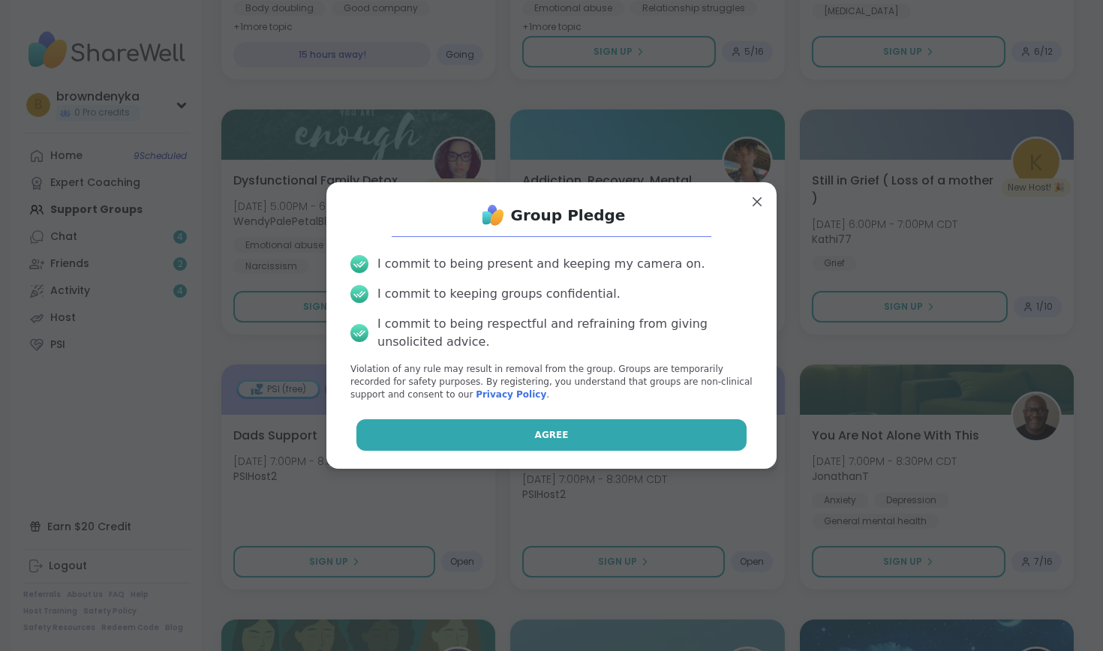
click at [531, 438] on button "Agree" at bounding box center [551, 436] width 391 height 32
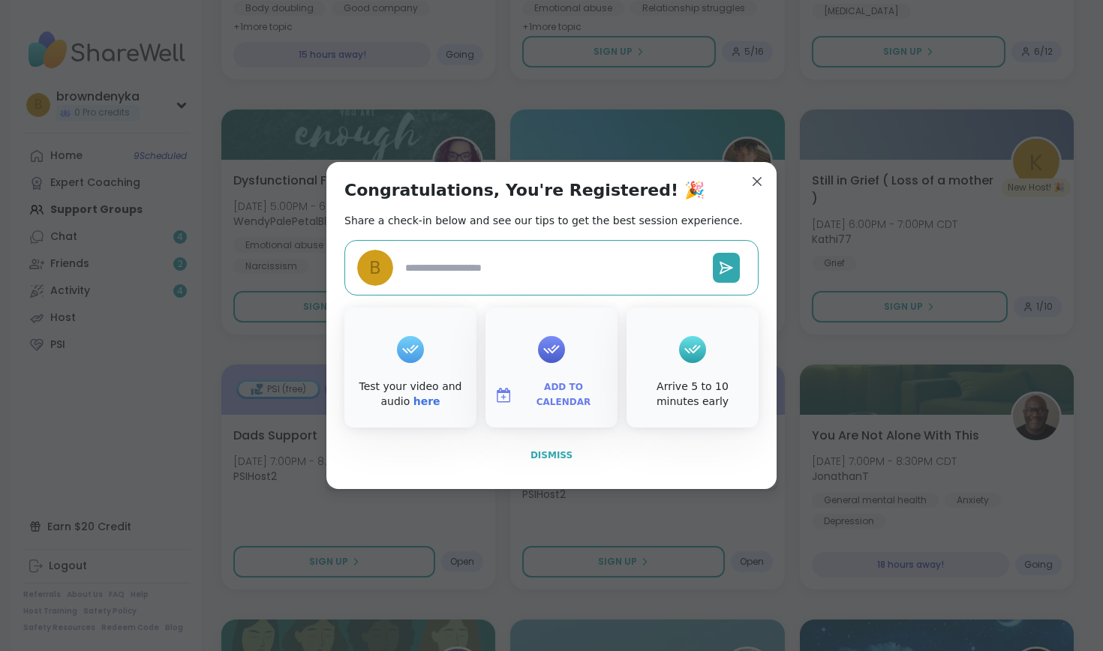
click at [555, 457] on span "Dismiss" at bounding box center [552, 455] width 42 height 11
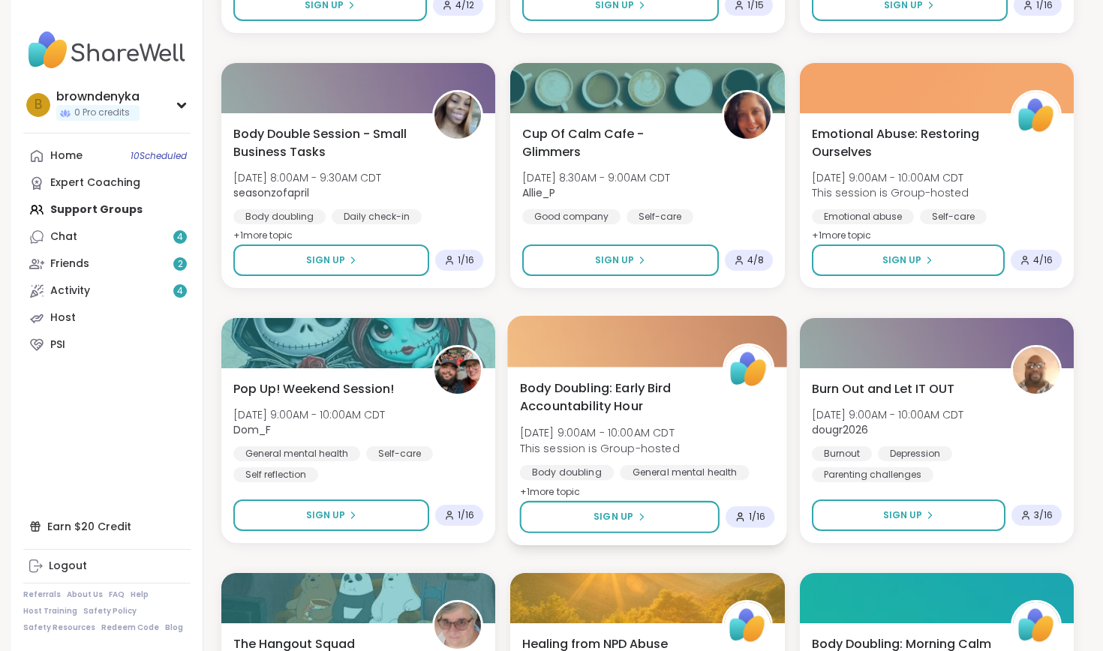
scroll to position [5000, 0]
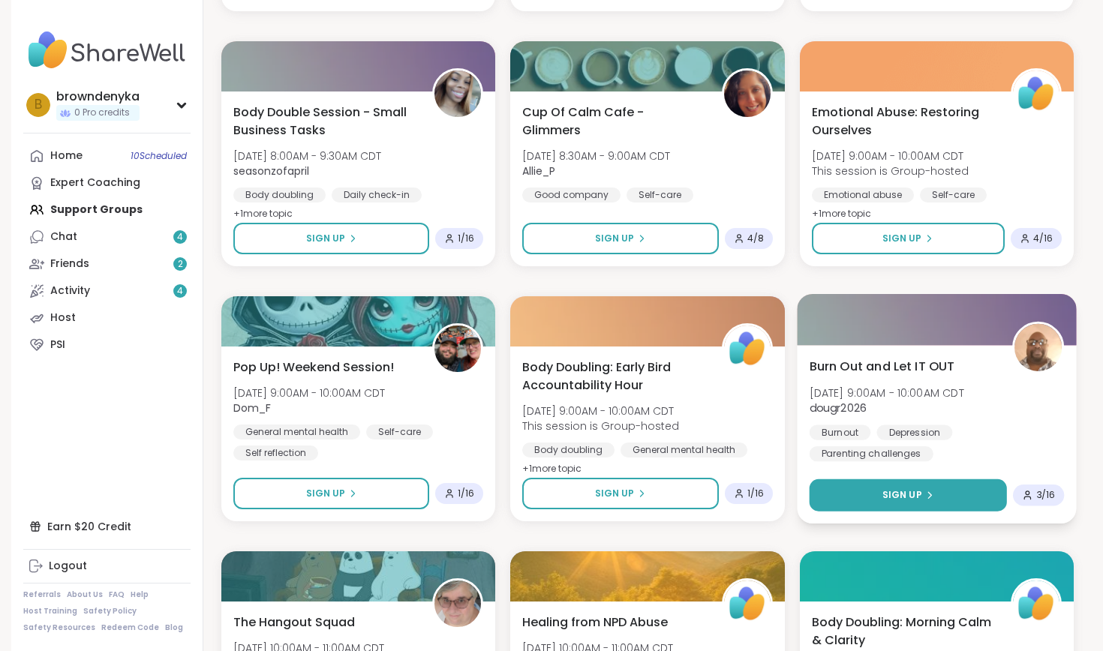
click at [850, 506] on button "Sign Up" at bounding box center [908, 496] width 198 height 32
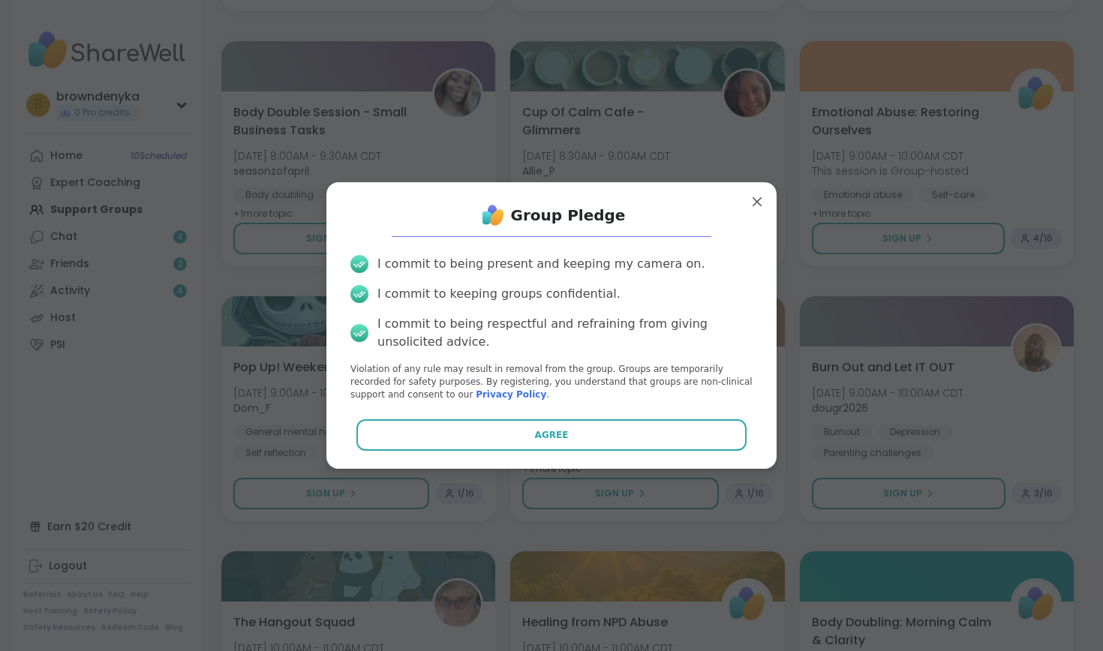
click at [610, 417] on div "Group Pledge I commit to being present and keeping my camera on. I commit to ke…" at bounding box center [551, 325] width 426 height 262
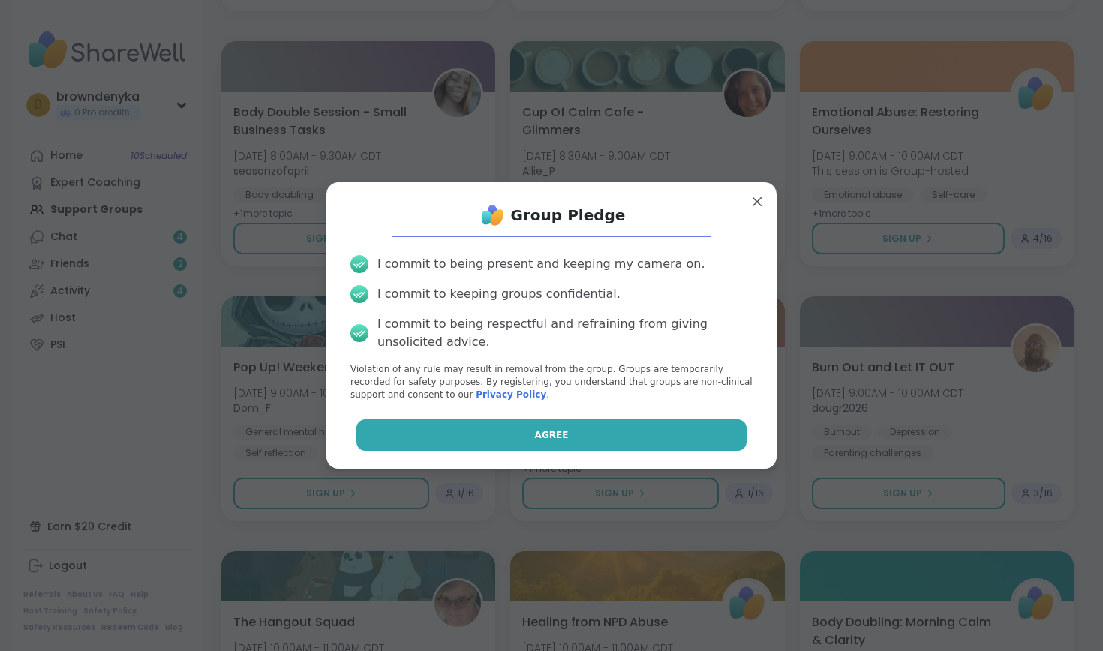
click at [611, 435] on button "Agree" at bounding box center [551, 436] width 391 height 32
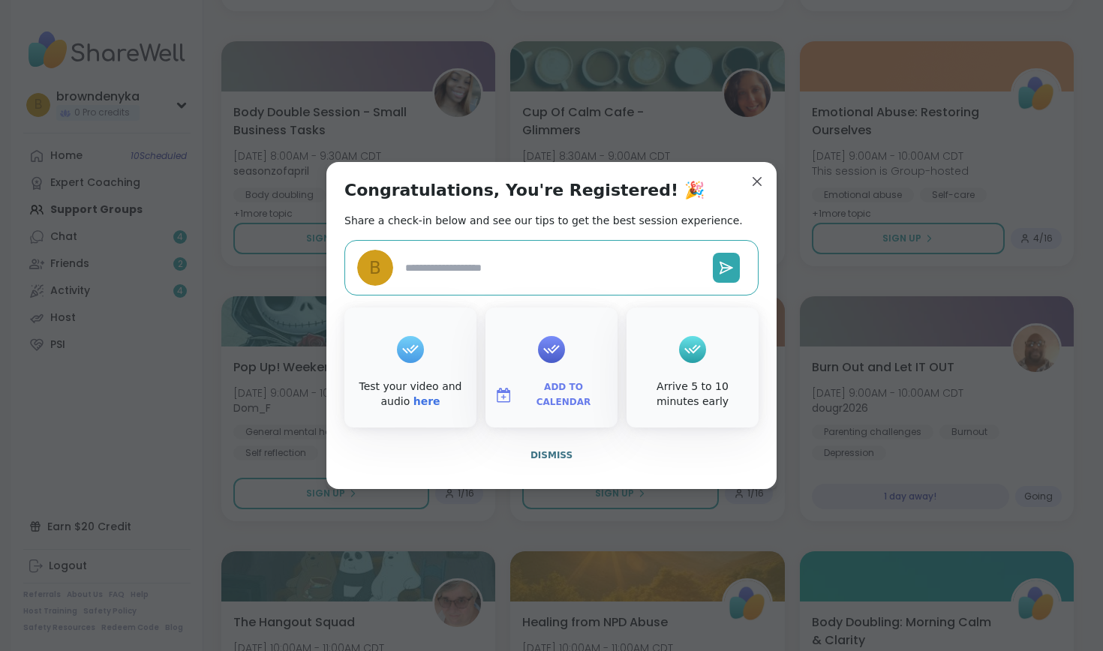
type textarea "*"
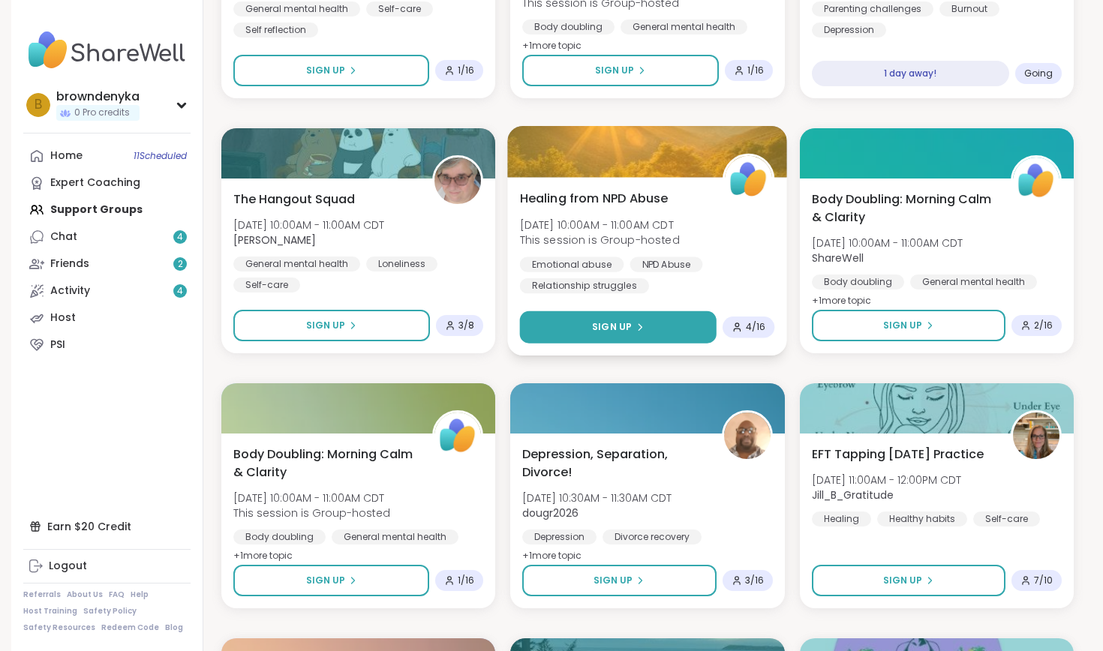
scroll to position [5442, 0]
